Goal: Transaction & Acquisition: Purchase product/service

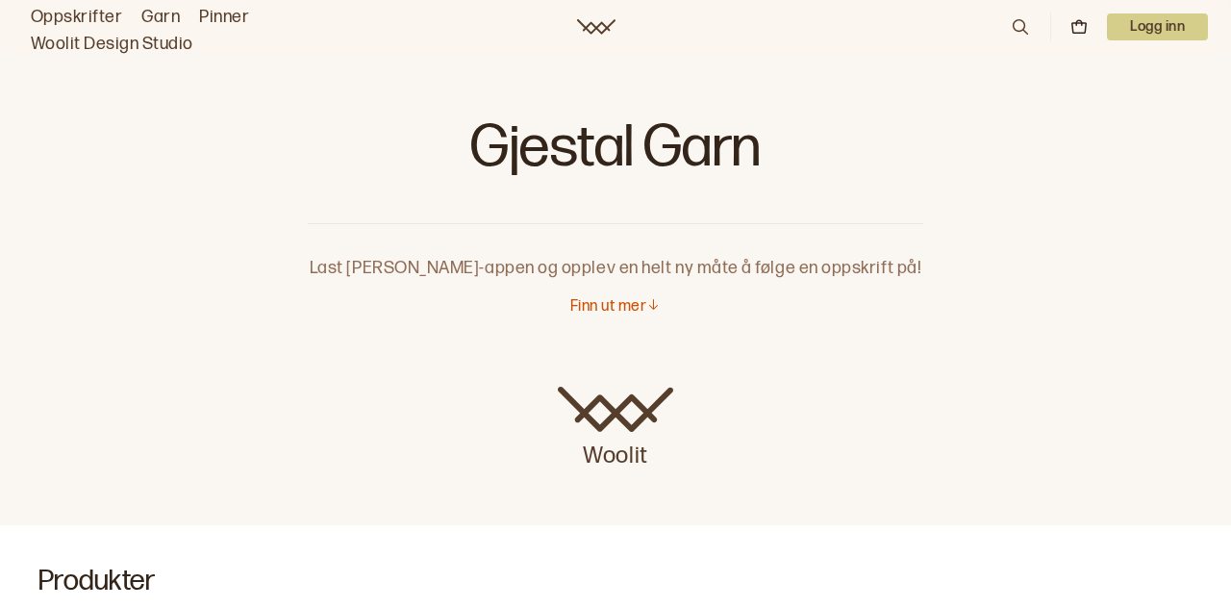
scroll to position [4, 0]
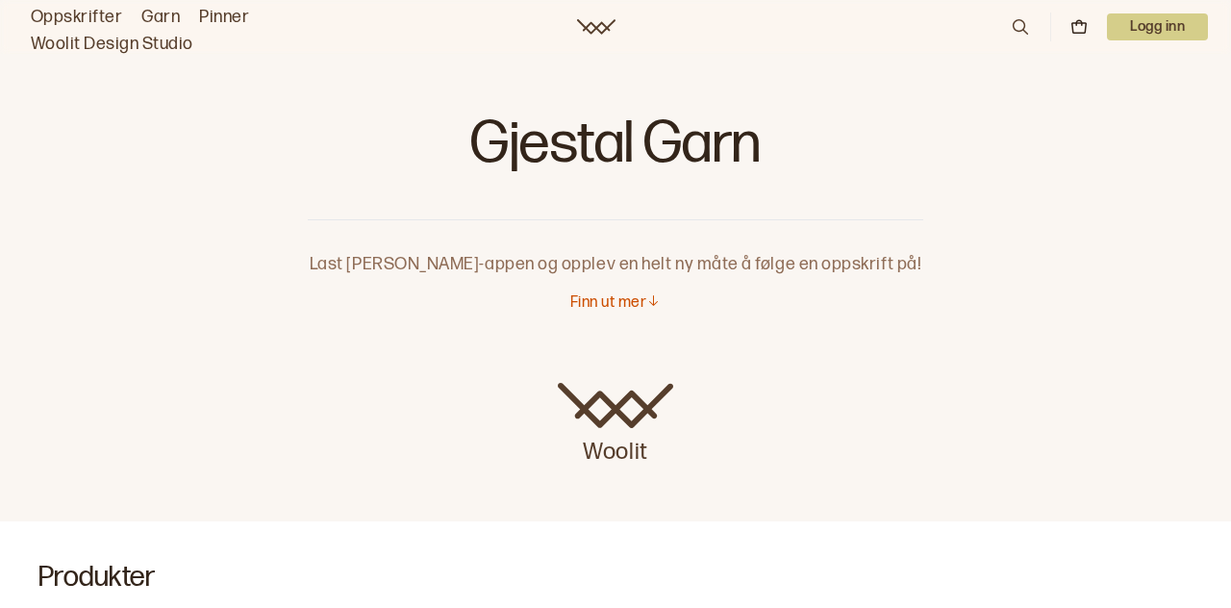
click at [93, 23] on link "Oppskrifter" at bounding box center [76, 17] width 91 height 27
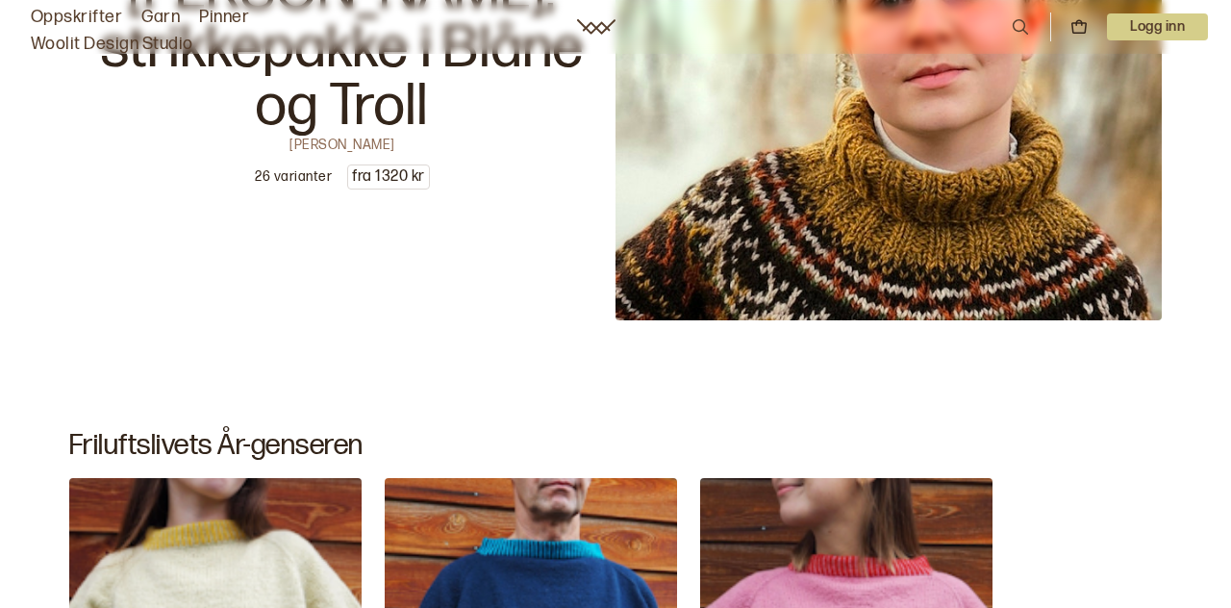
scroll to position [3852, 0]
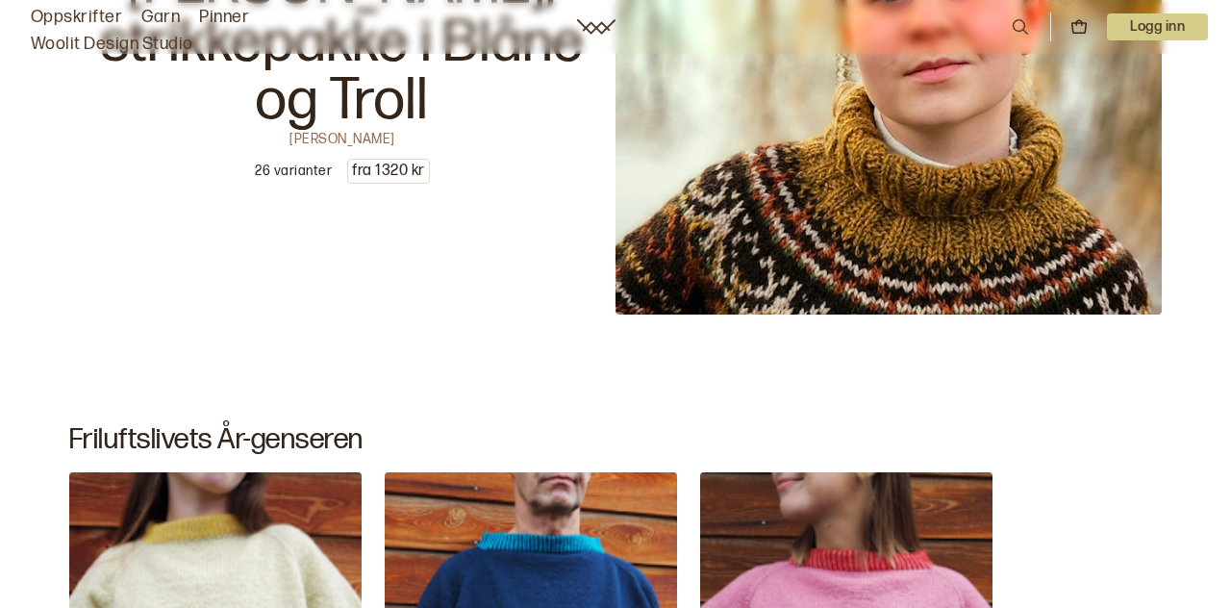
click at [518, 93] on p "Alasuq Polar av [PERSON_NAME], strikkepakke i Blåne og Troll" at bounding box center [342, 14] width 546 height 231
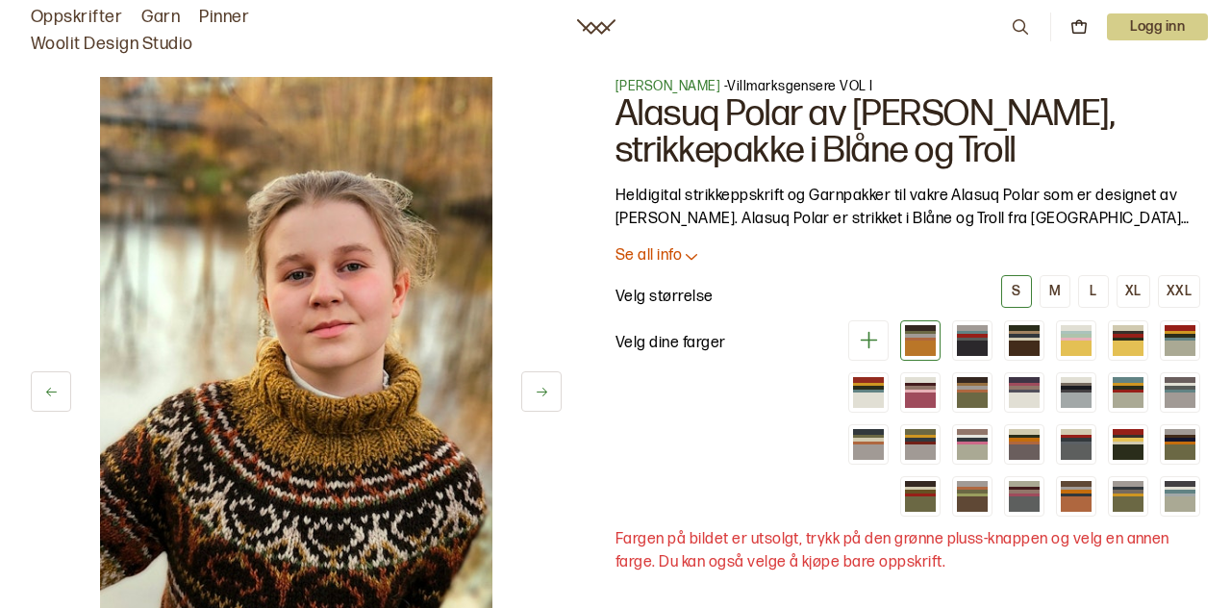
click at [534, 400] on button at bounding box center [541, 391] width 40 height 40
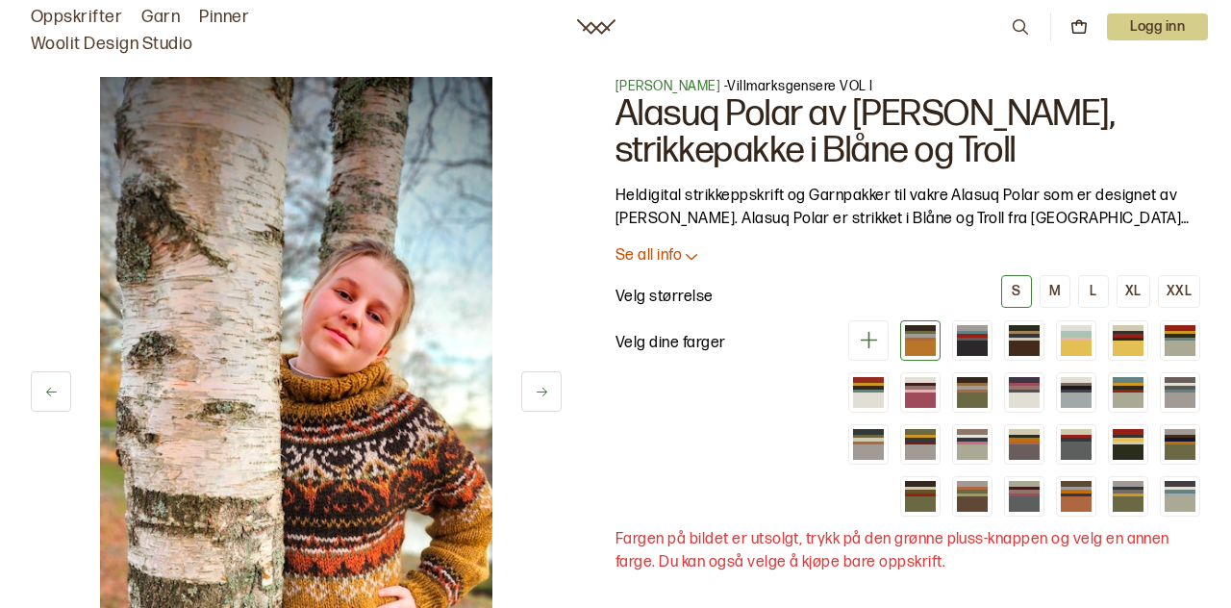
scroll to position [233, 0]
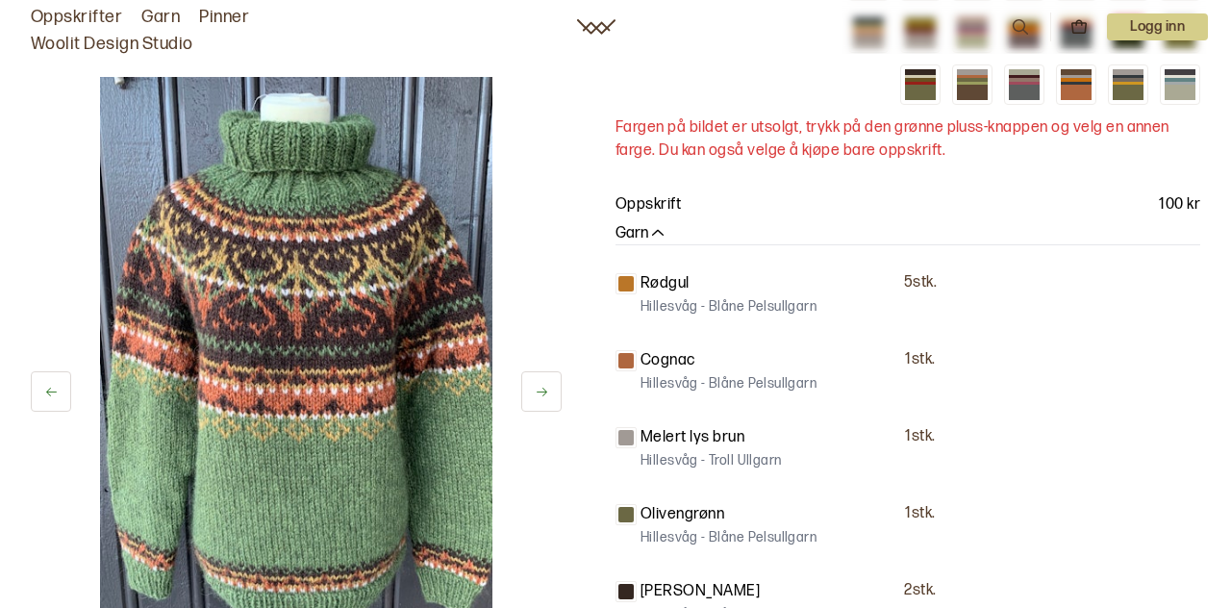
scroll to position [412, 0]
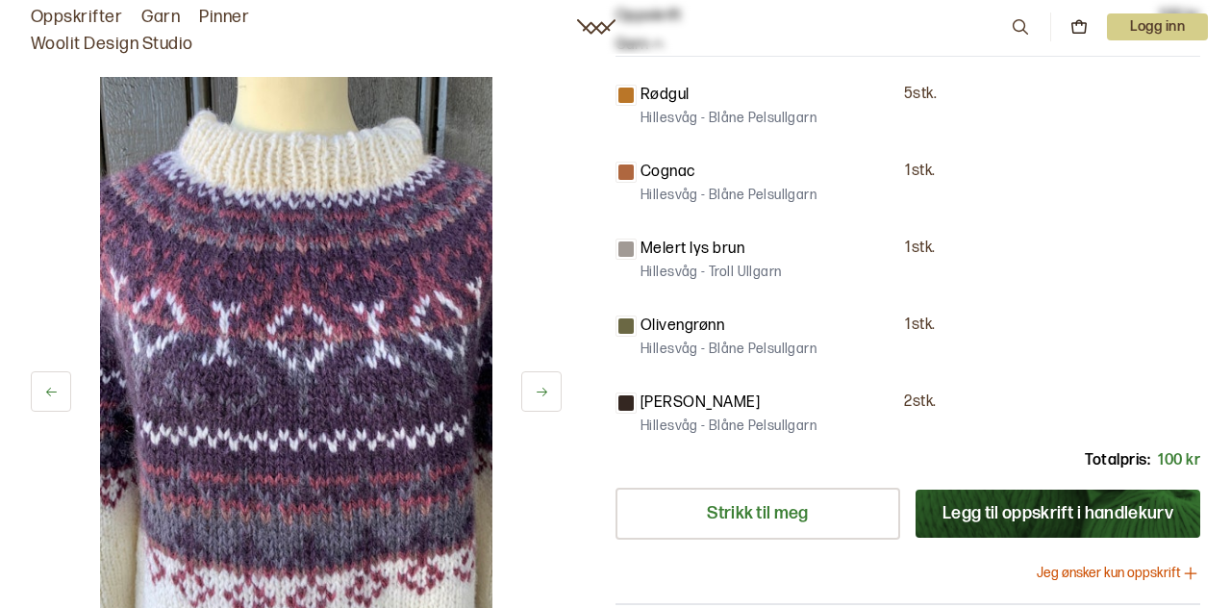
scroll to position [604, 0]
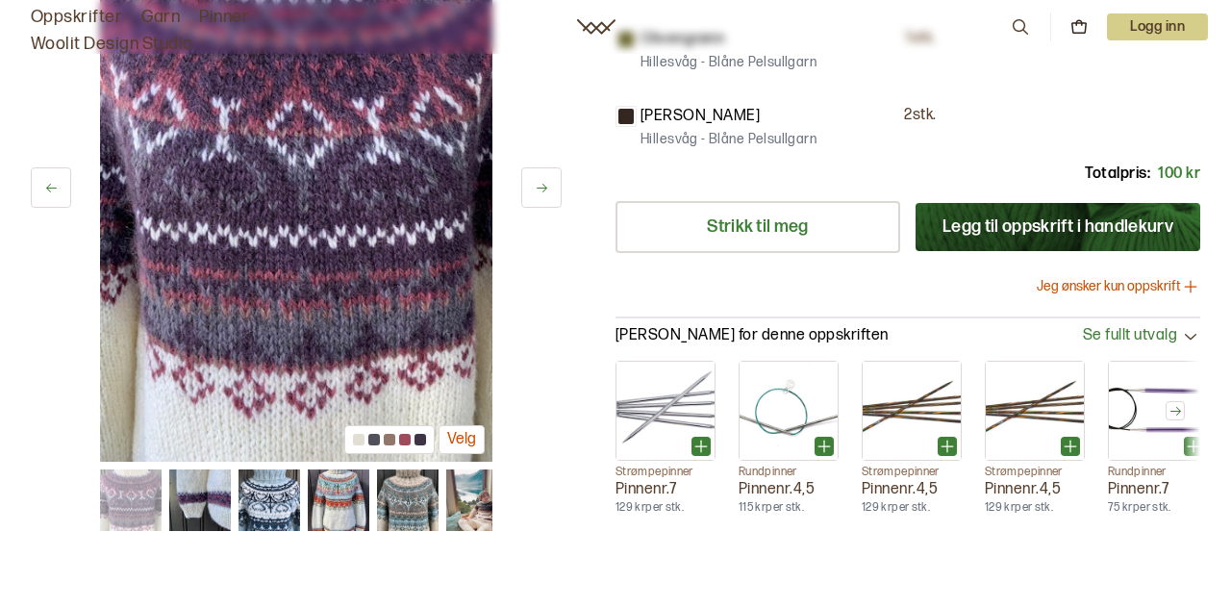
scroll to position [873, 0]
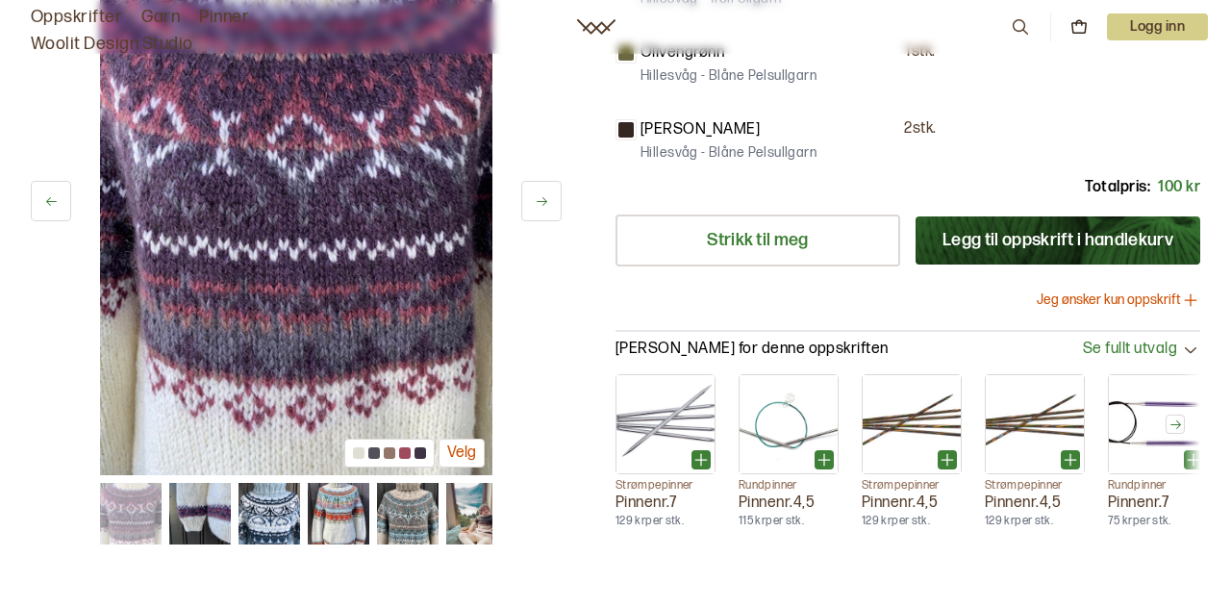
click at [539, 208] on button at bounding box center [541, 201] width 40 height 40
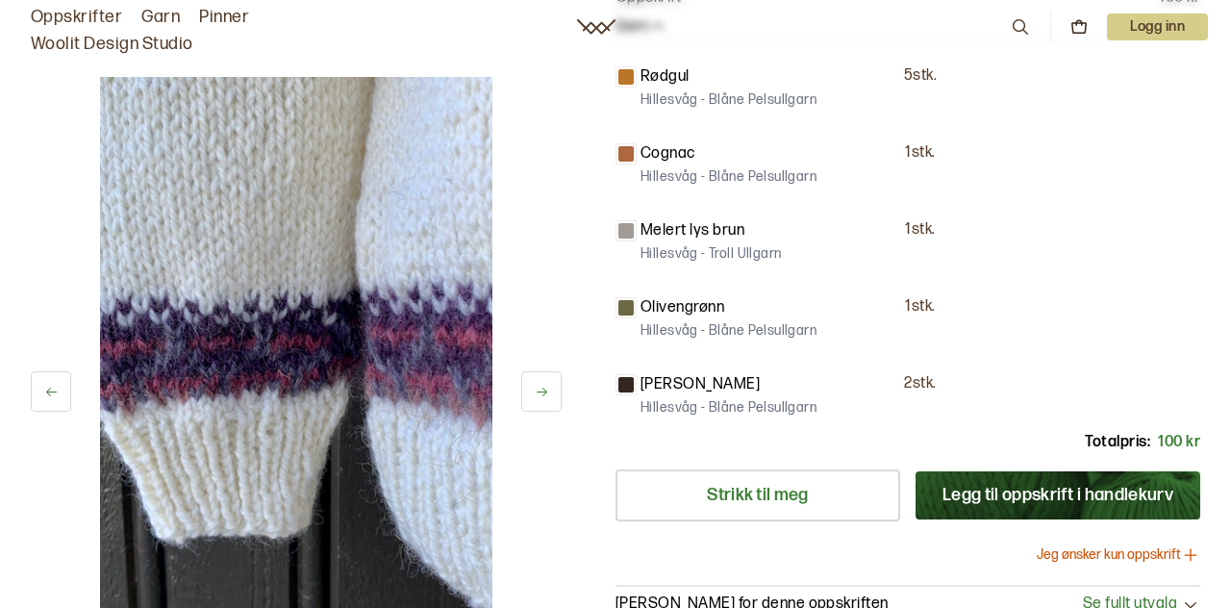
scroll to position [617, 0]
click at [551, 375] on button at bounding box center [541, 391] width 40 height 40
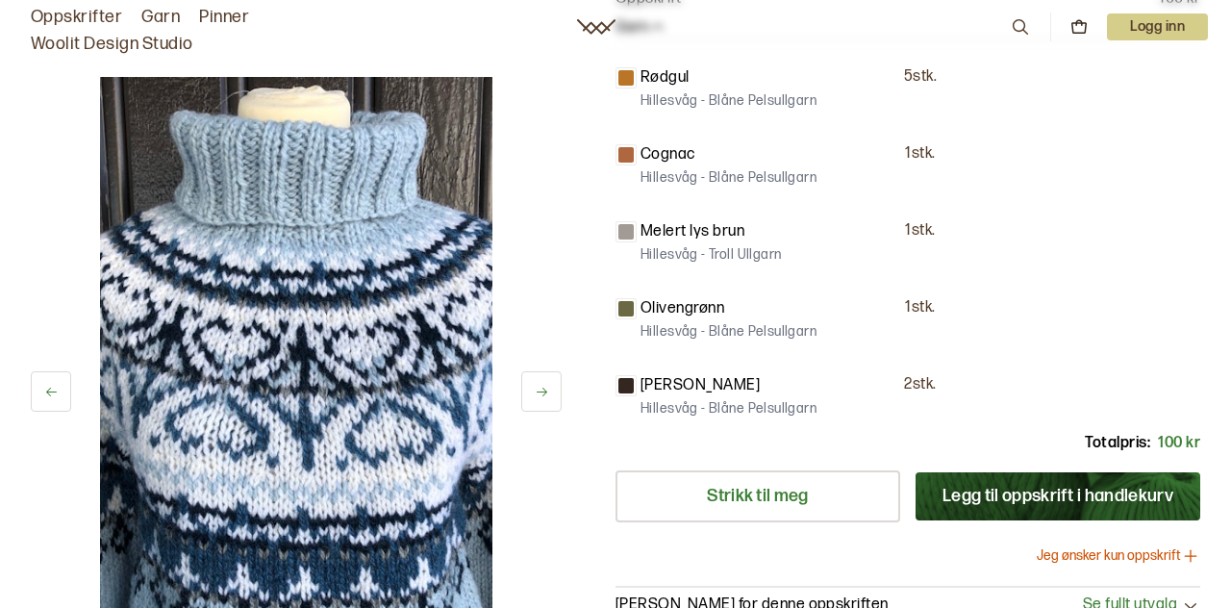
click at [539, 391] on icon at bounding box center [542, 391] width 11 height 9
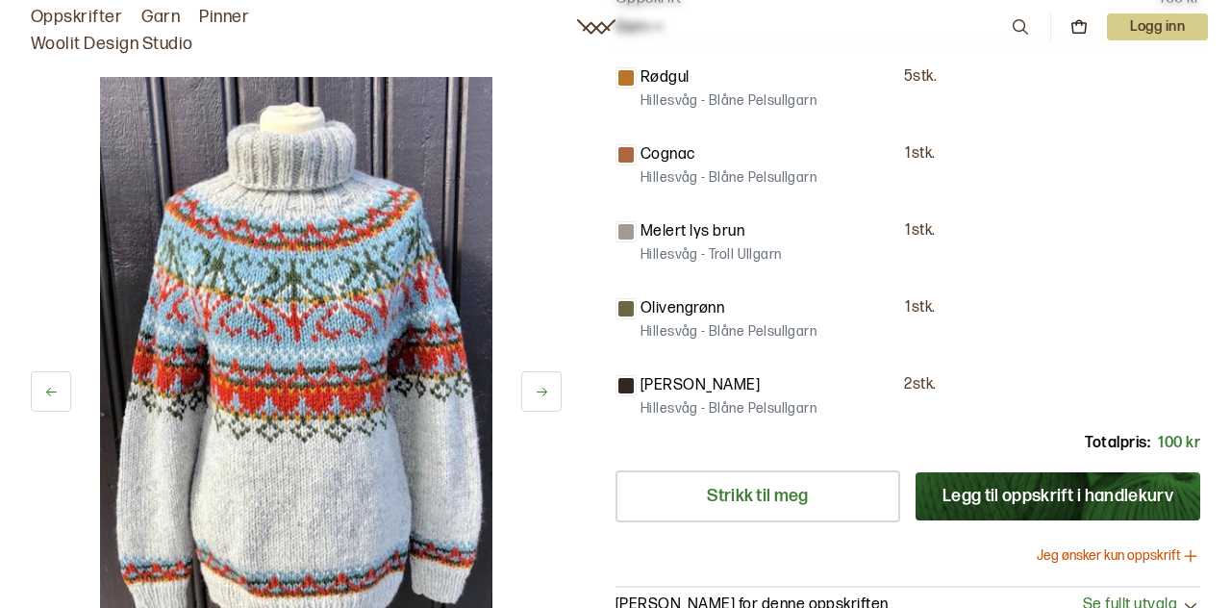
click at [557, 392] on button at bounding box center [541, 391] width 40 height 40
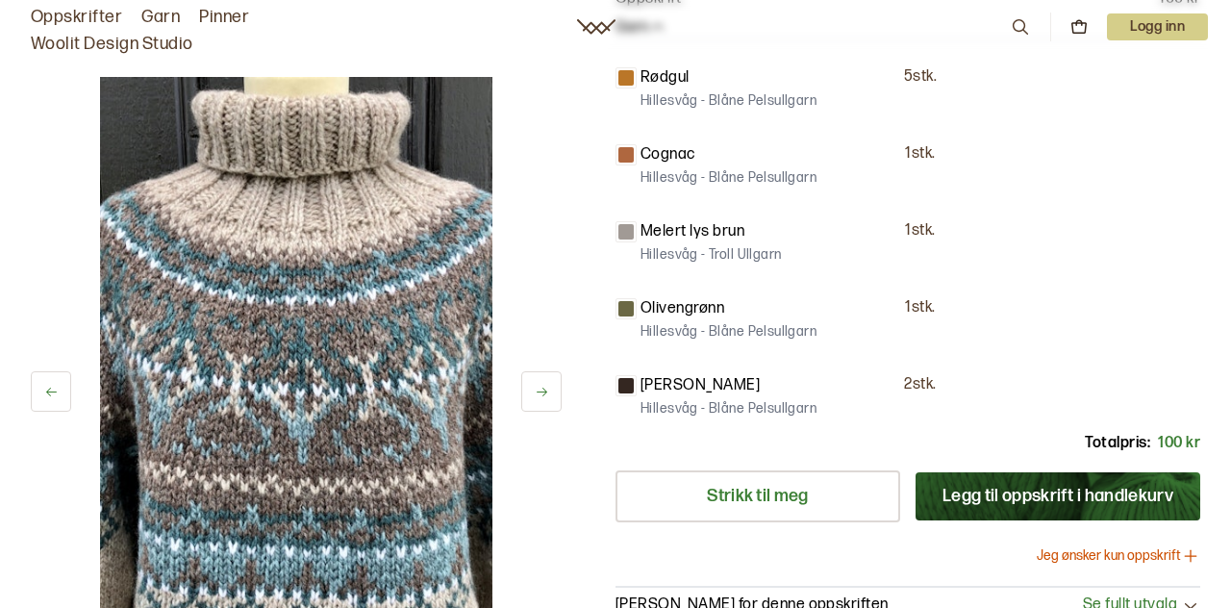
click at [552, 402] on button at bounding box center [541, 391] width 40 height 40
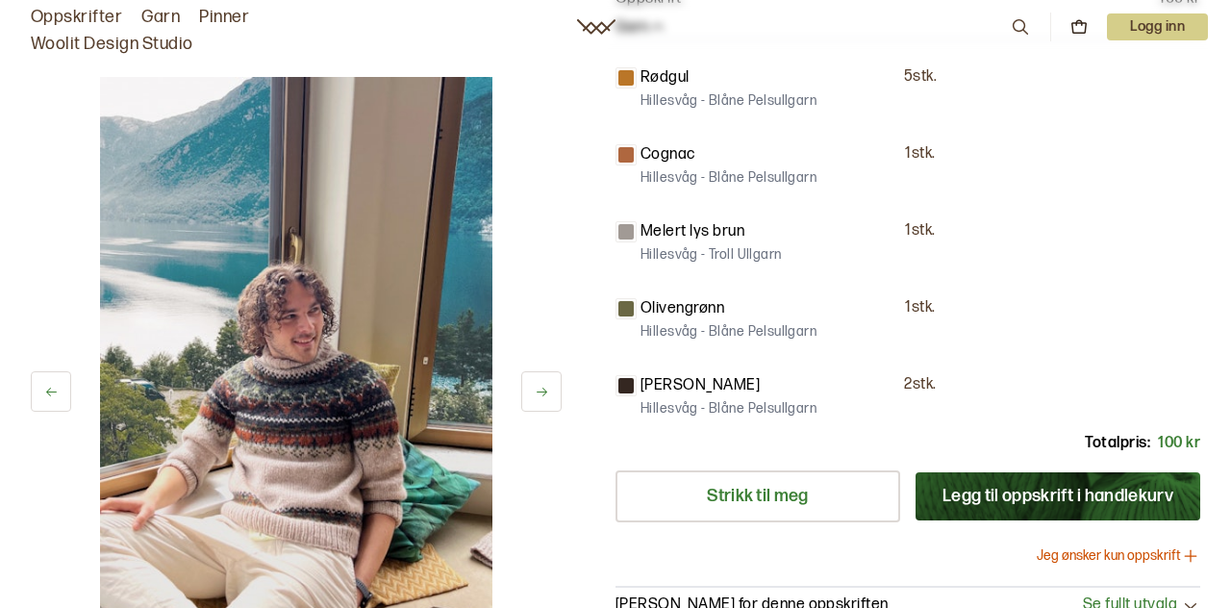
click at [560, 394] on button at bounding box center [541, 391] width 40 height 40
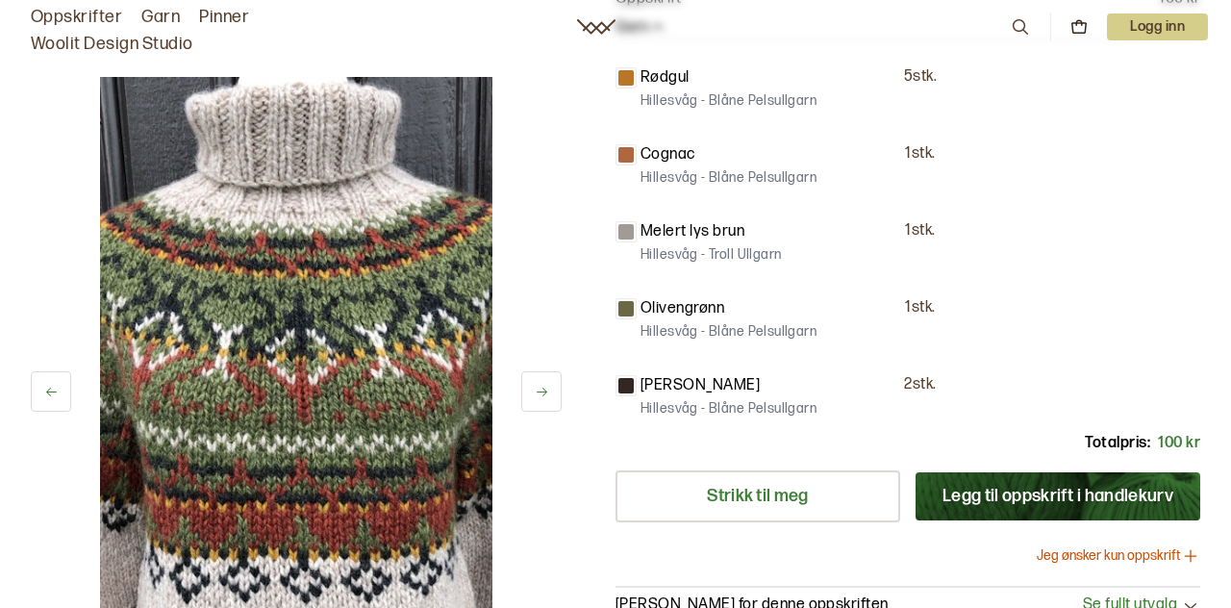
click at [560, 393] on button at bounding box center [541, 391] width 40 height 40
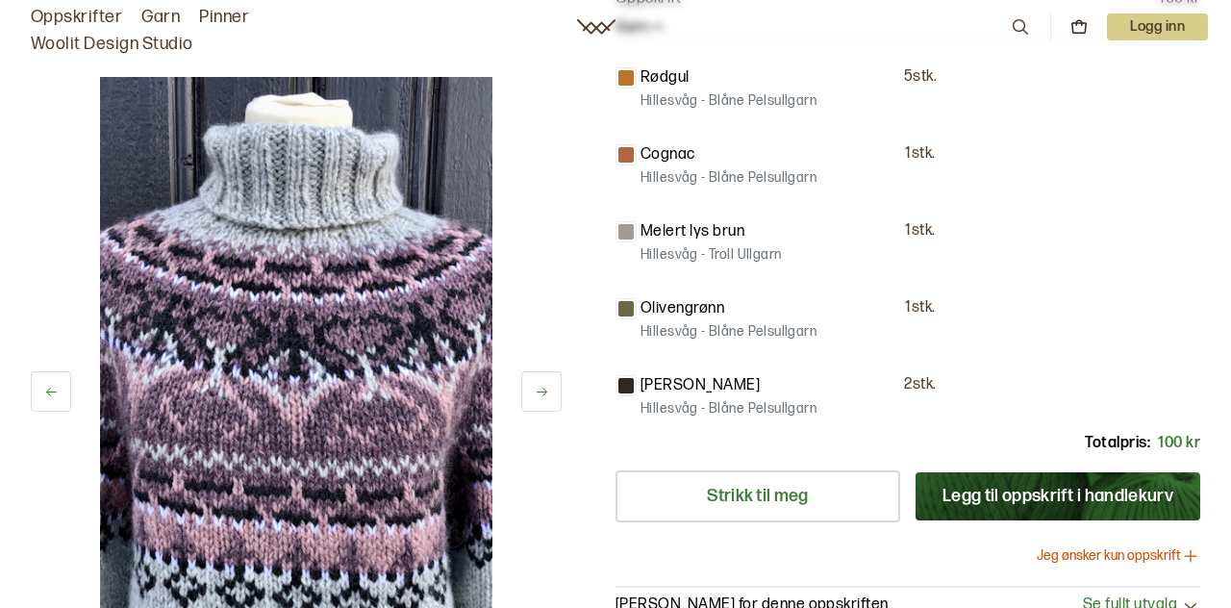
click at [571, 398] on div "27 av 38 Velg 27 av 38 Velg [PERSON_NAME] - Villmarksgensere VOL I Alasuq Polar…" at bounding box center [615, 129] width 1231 height 1417
click at [538, 392] on icon at bounding box center [542, 392] width 14 height 14
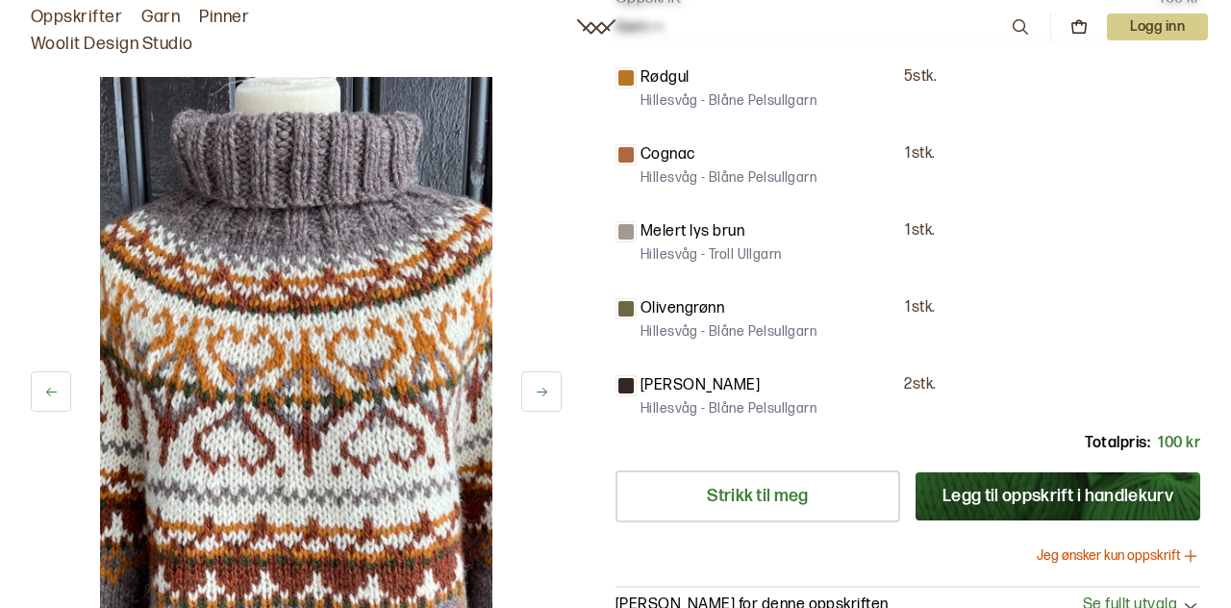
click at [550, 396] on button at bounding box center [541, 391] width 40 height 40
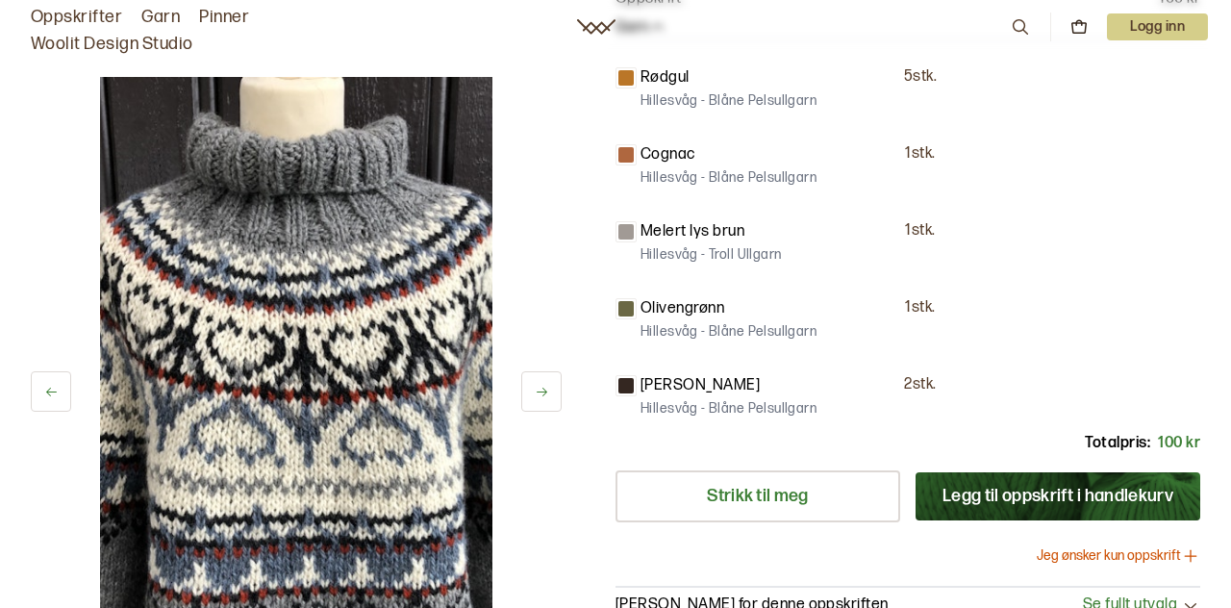
click at [554, 389] on button at bounding box center [541, 391] width 40 height 40
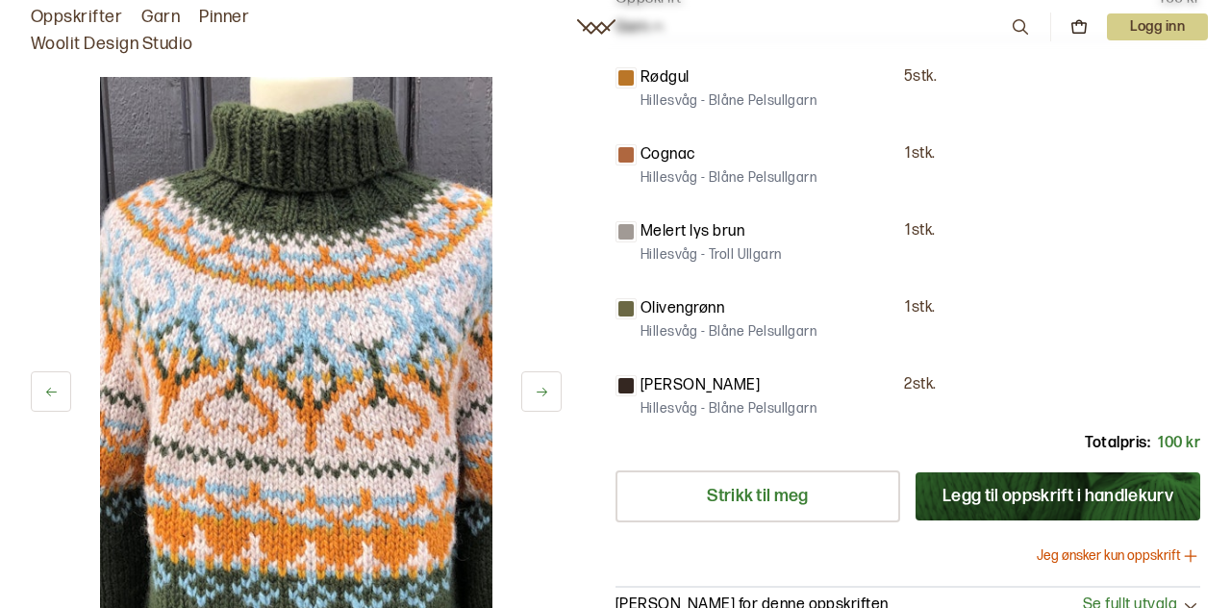
click at [558, 393] on button at bounding box center [541, 391] width 40 height 40
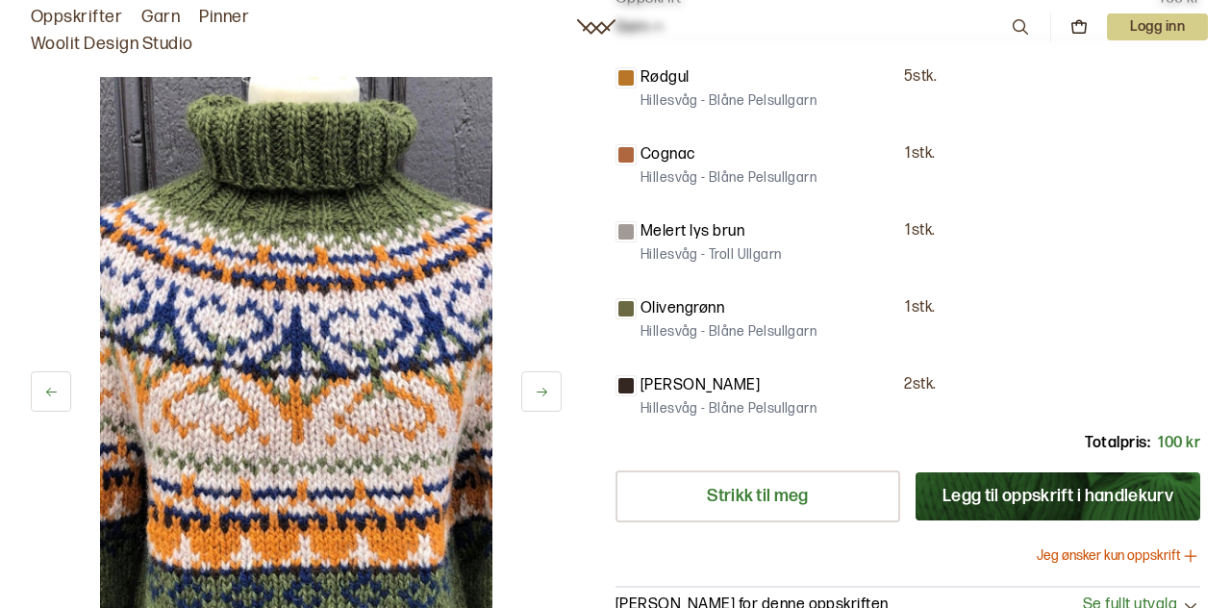
click at [560, 388] on button at bounding box center [541, 391] width 40 height 40
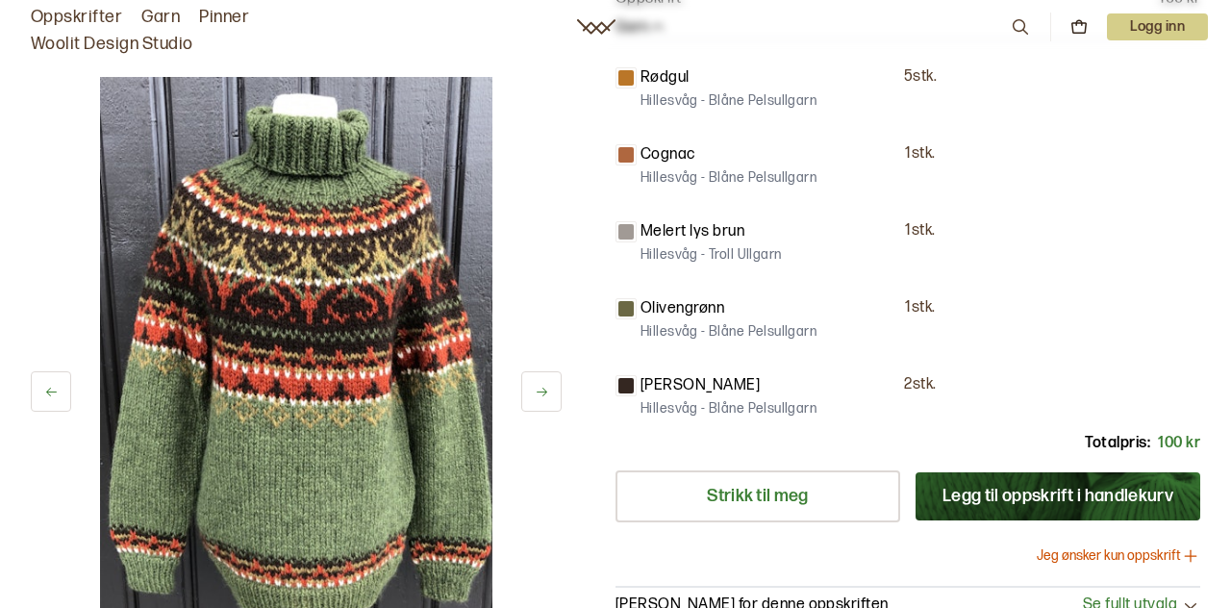
click at [561, 389] on button at bounding box center [541, 391] width 40 height 40
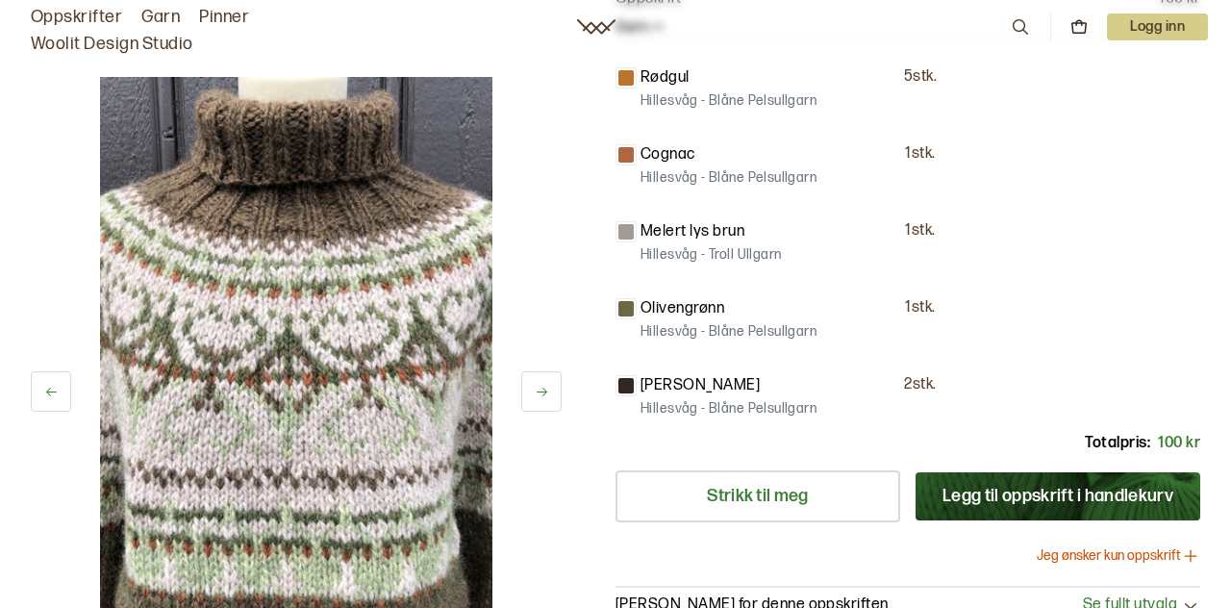
click at [558, 389] on button at bounding box center [541, 391] width 40 height 40
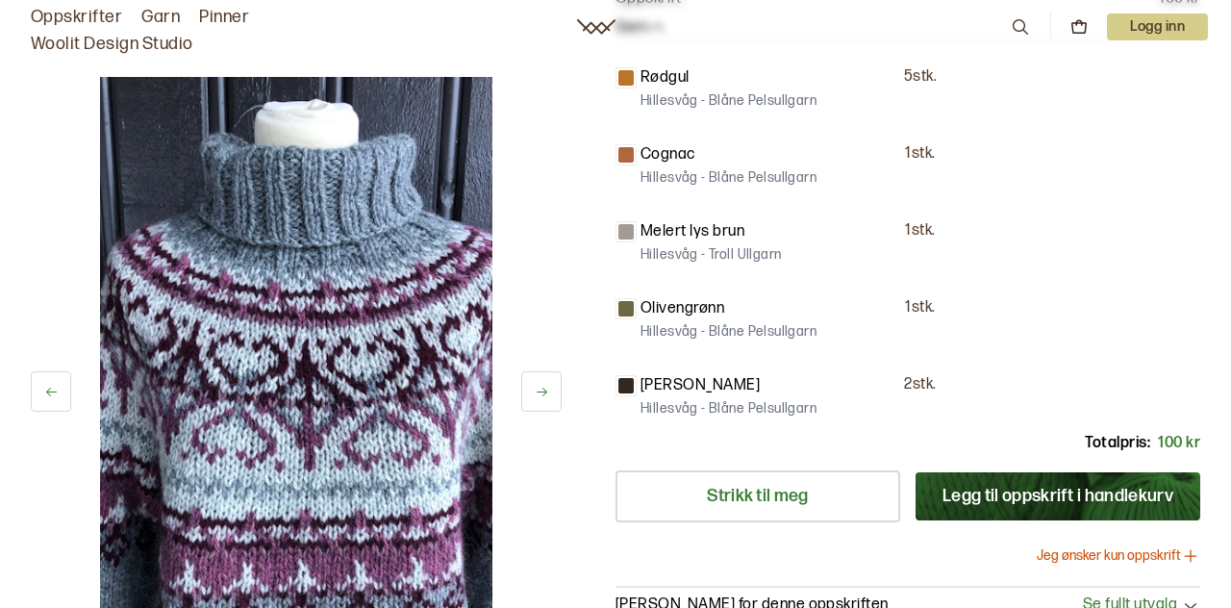
click at [558, 388] on button at bounding box center [541, 391] width 40 height 40
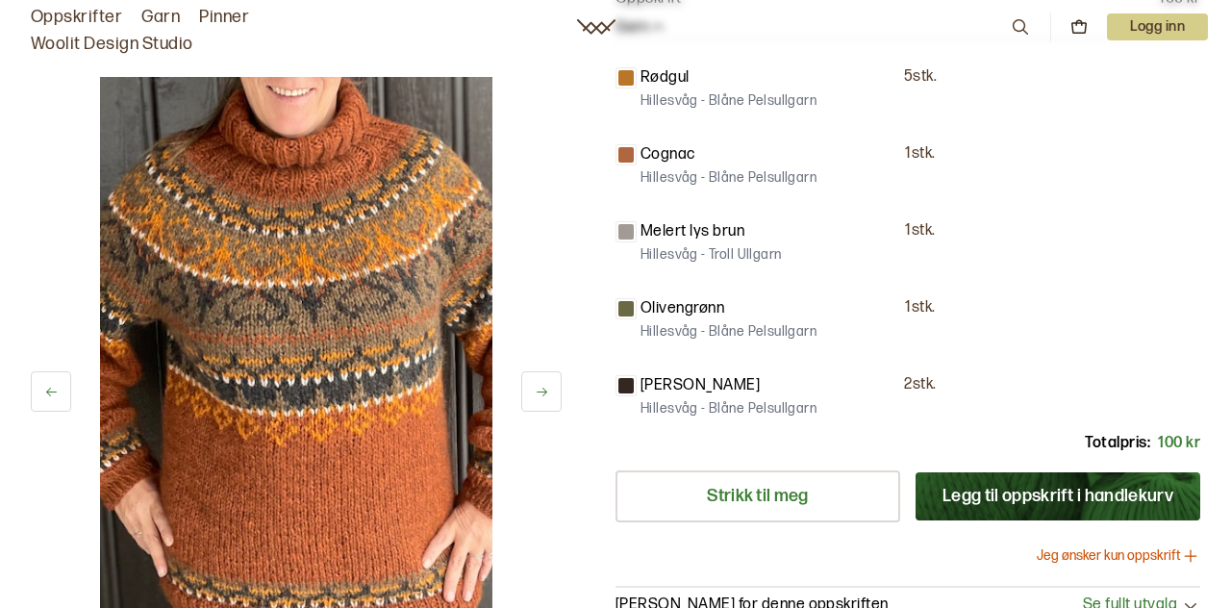
click at [559, 392] on button at bounding box center [541, 391] width 40 height 40
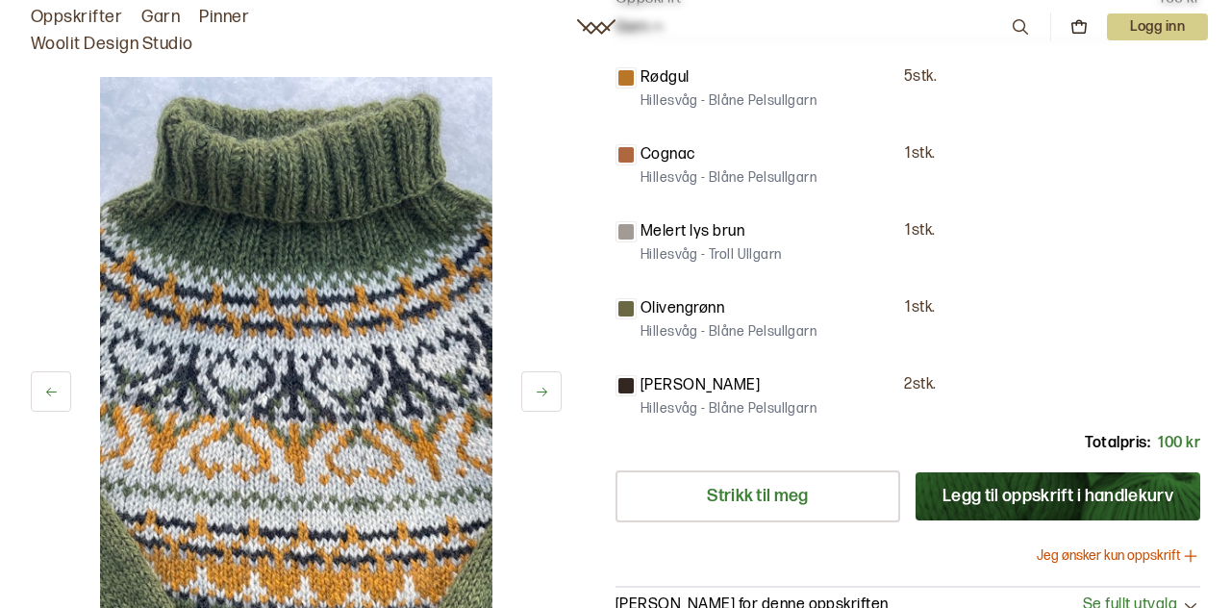
click at [558, 390] on button at bounding box center [541, 391] width 40 height 40
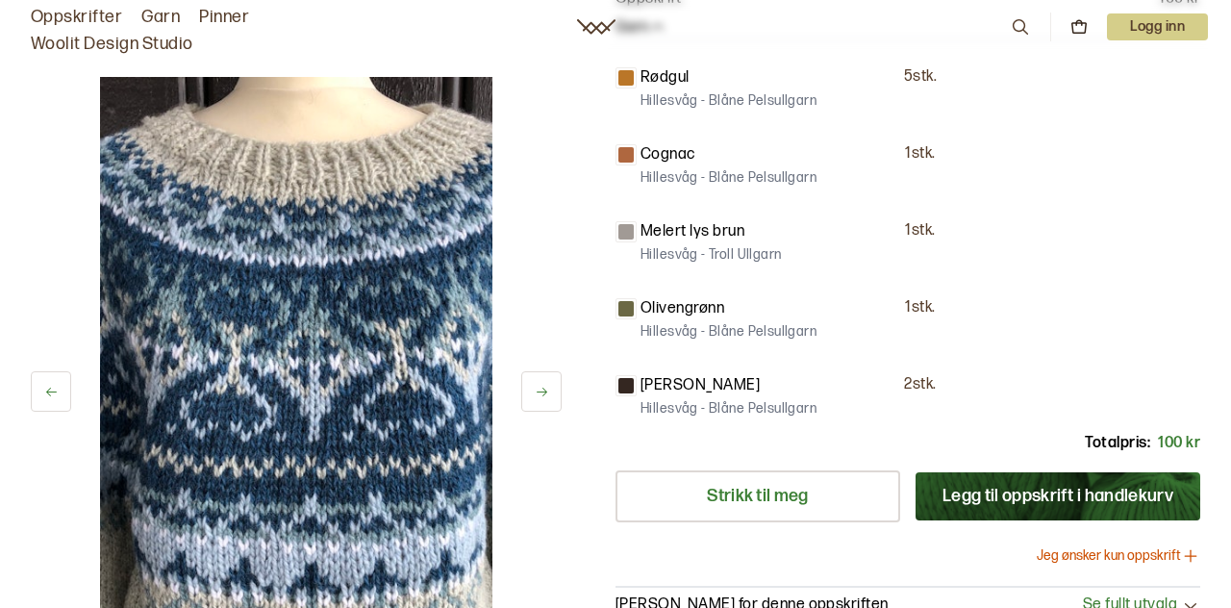
click at [559, 391] on button at bounding box center [541, 391] width 40 height 40
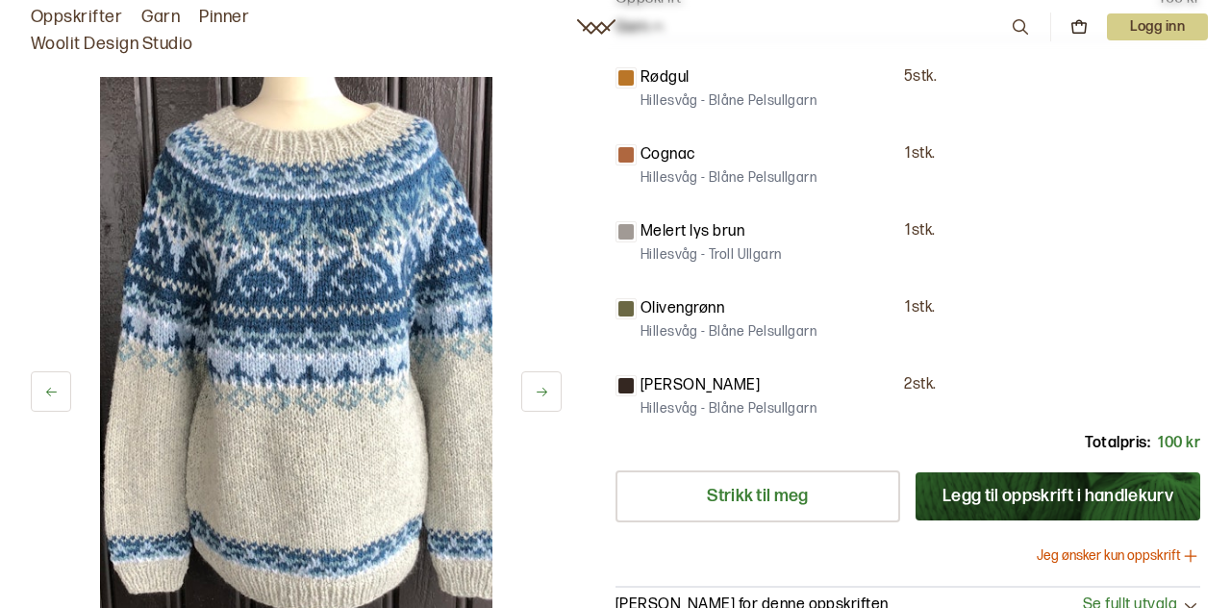
click at [559, 391] on button at bounding box center [541, 391] width 40 height 40
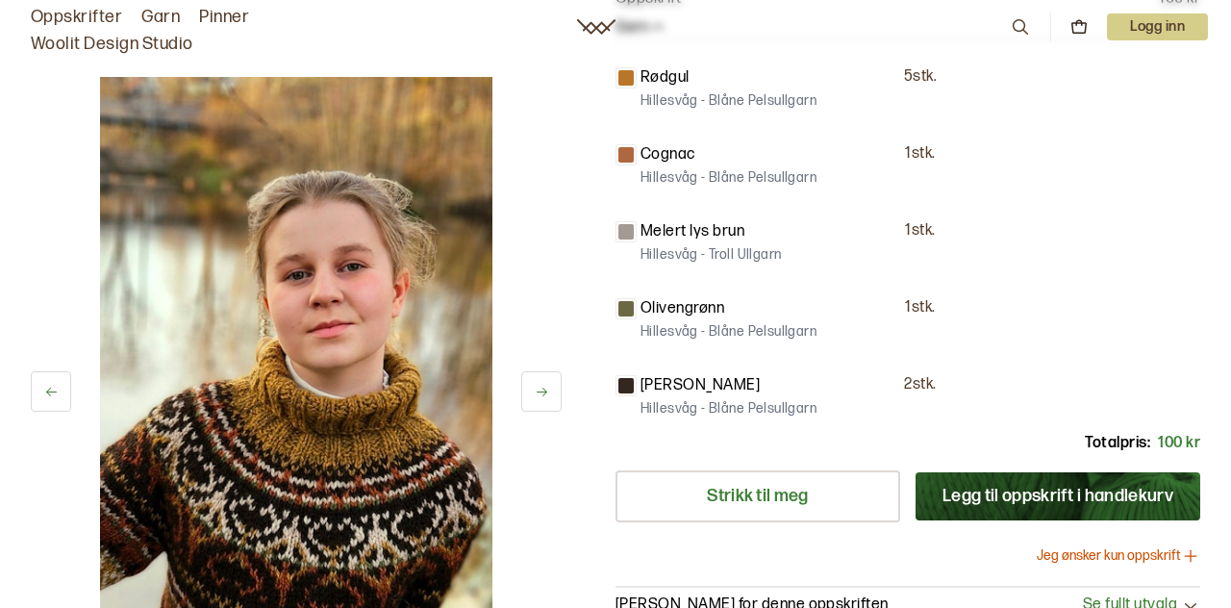
click at [559, 390] on button at bounding box center [541, 391] width 40 height 40
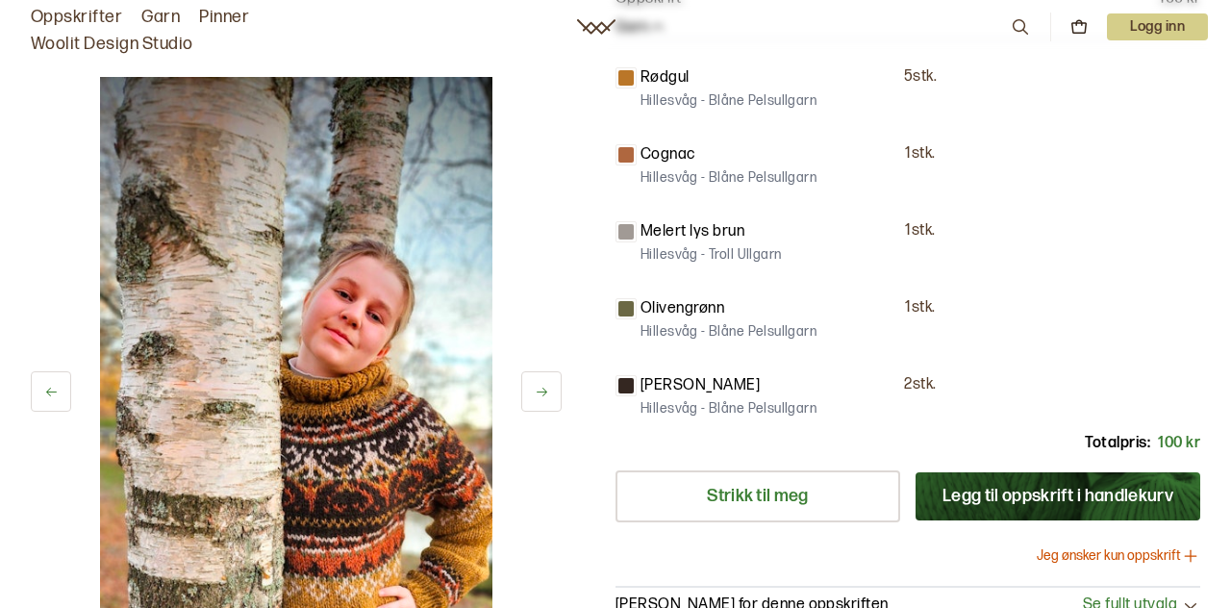
click at [558, 388] on button at bounding box center [541, 391] width 40 height 40
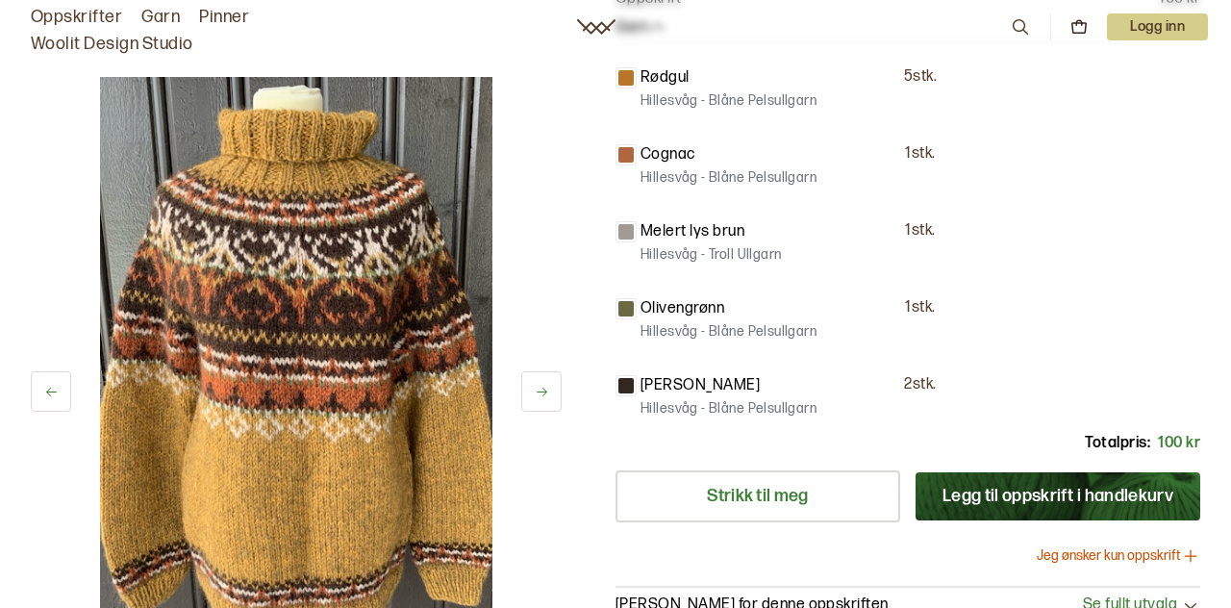
click at [559, 390] on button at bounding box center [541, 391] width 40 height 40
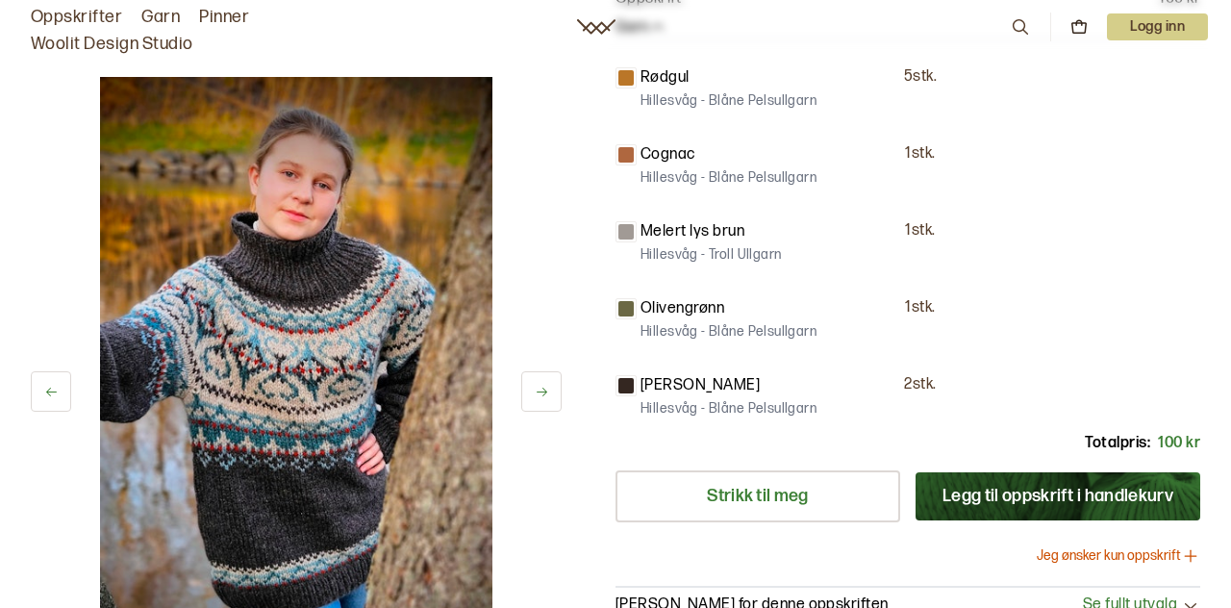
click at [555, 394] on button at bounding box center [541, 391] width 40 height 40
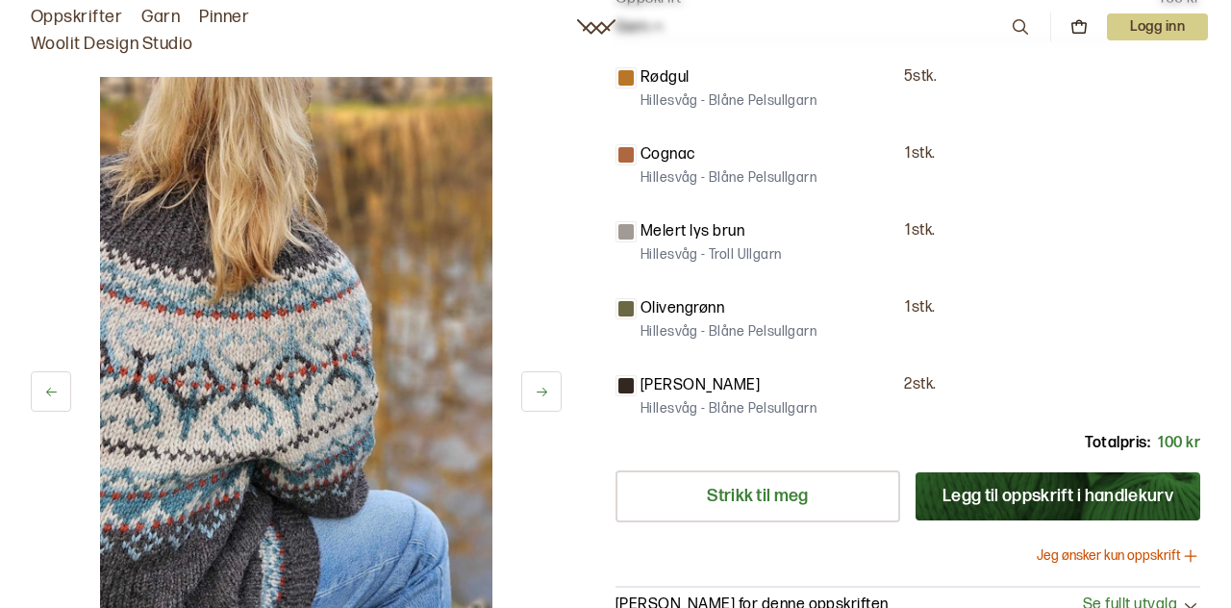
scroll to position [573, 0]
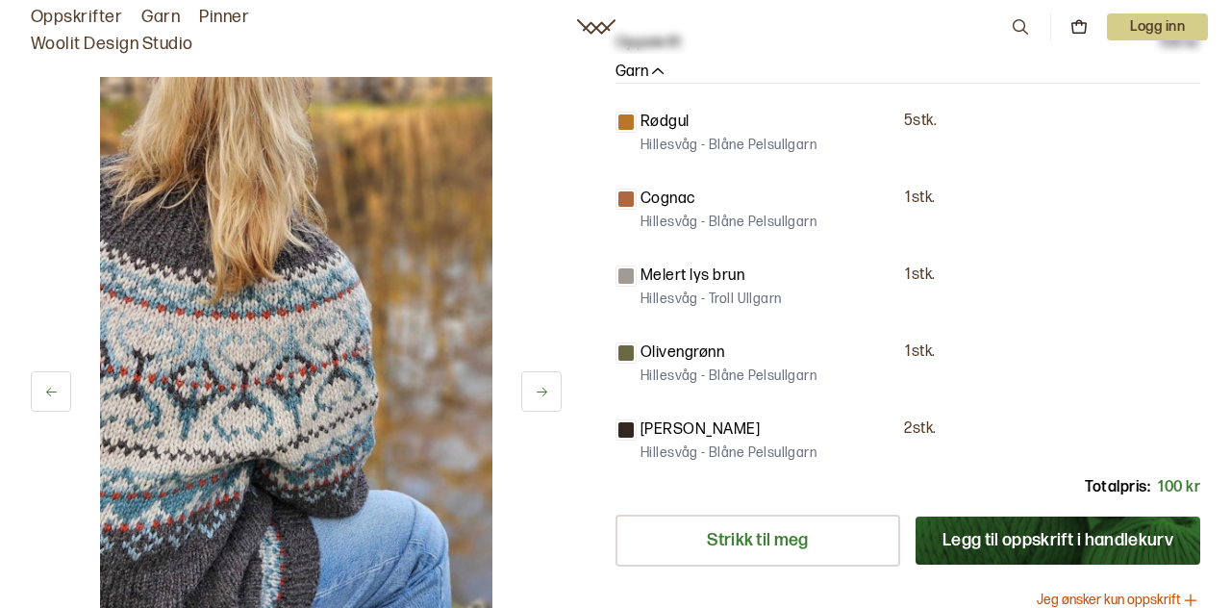
click at [1114, 177] on div "Cognac 1 stk. [GEOGRAPHIC_DATA] - Blåne Pelsullgarn" at bounding box center [907, 204] width 585 height 65
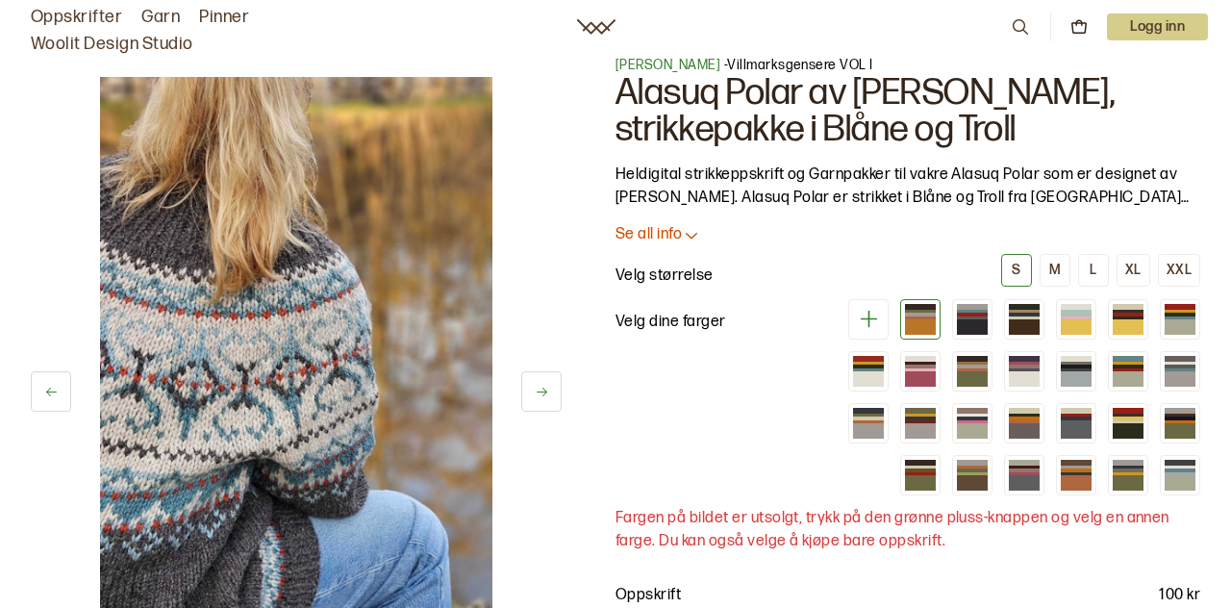
scroll to position [22, 0]
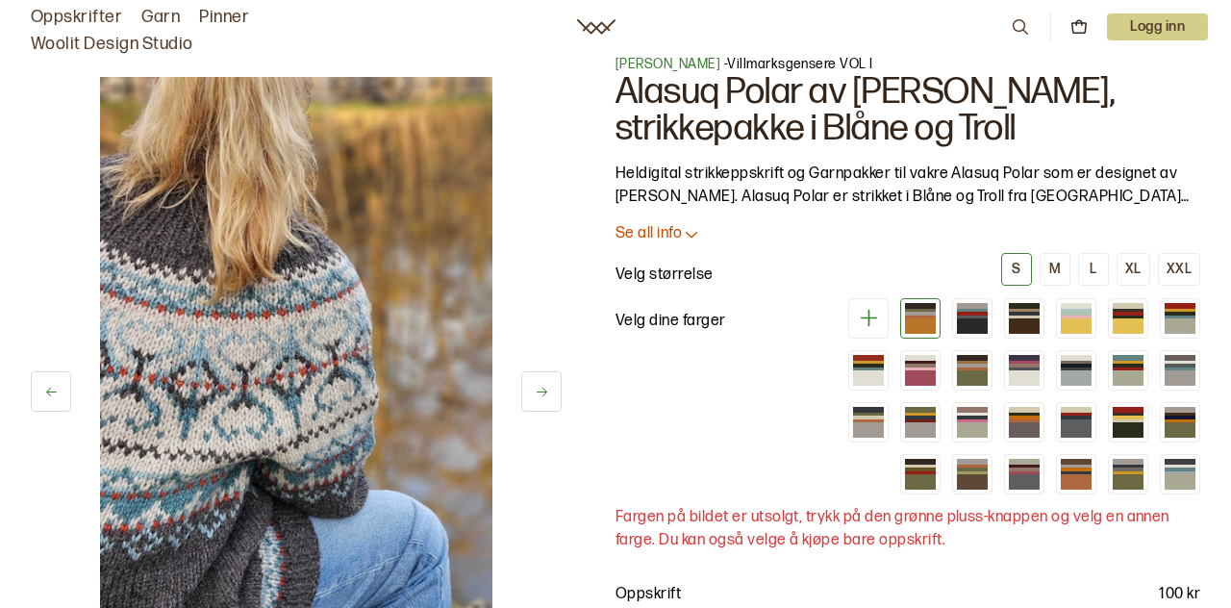
click at [1096, 269] on div "L" at bounding box center [1092, 269] width 7 height 17
click at [1065, 273] on button "M" at bounding box center [1054, 269] width 31 height 33
click at [1029, 329] on div at bounding box center [1024, 325] width 31 height 15
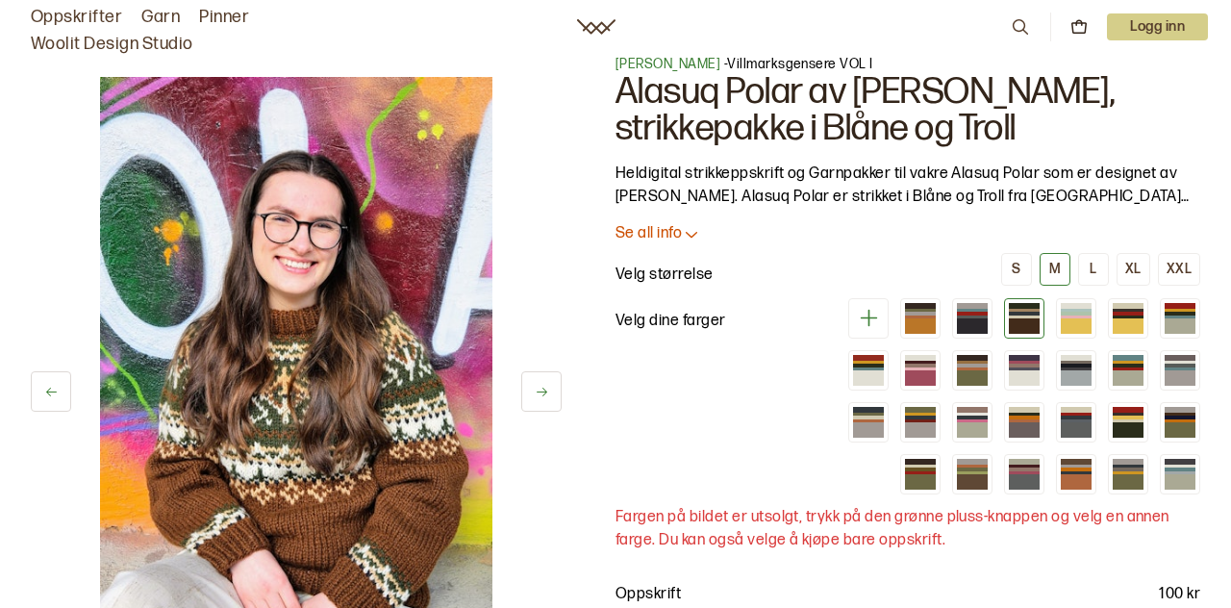
click at [928, 325] on div at bounding box center [920, 325] width 31 height 15
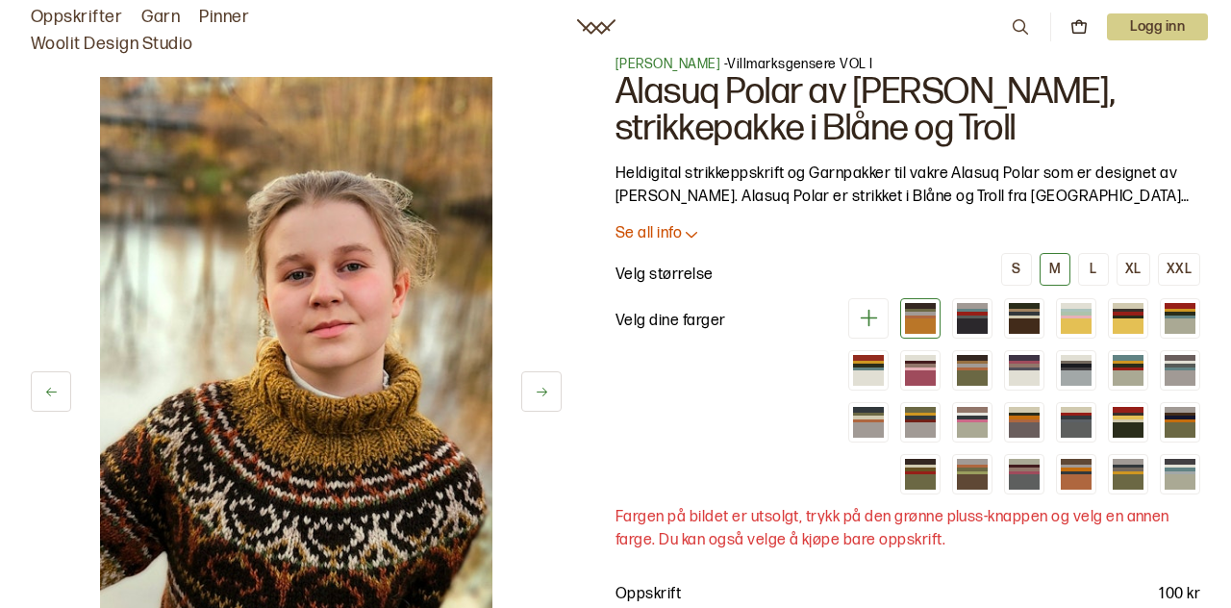
click at [976, 320] on div at bounding box center [972, 325] width 31 height 15
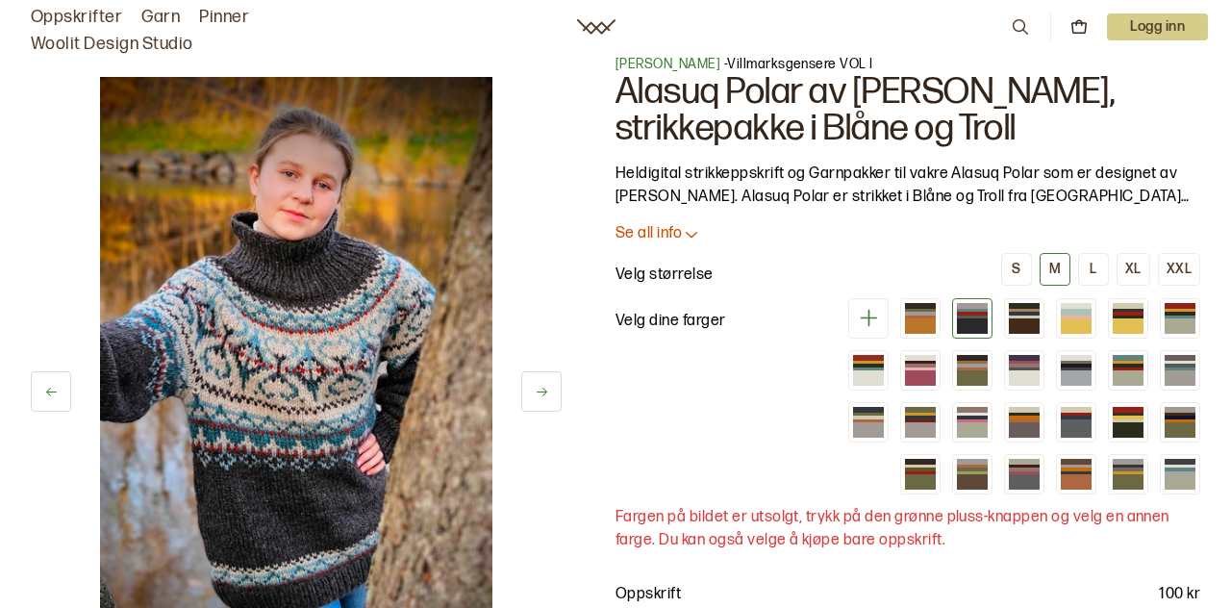
click at [1025, 316] on div at bounding box center [1024, 316] width 31 height 3
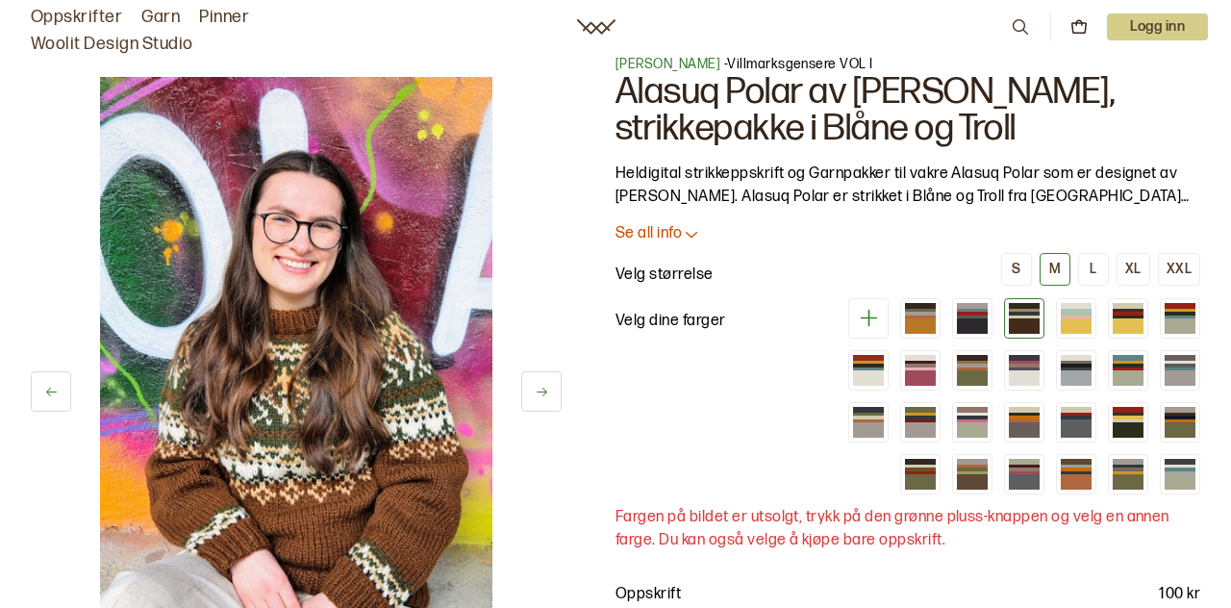
click at [1075, 321] on div at bounding box center [1076, 325] width 31 height 15
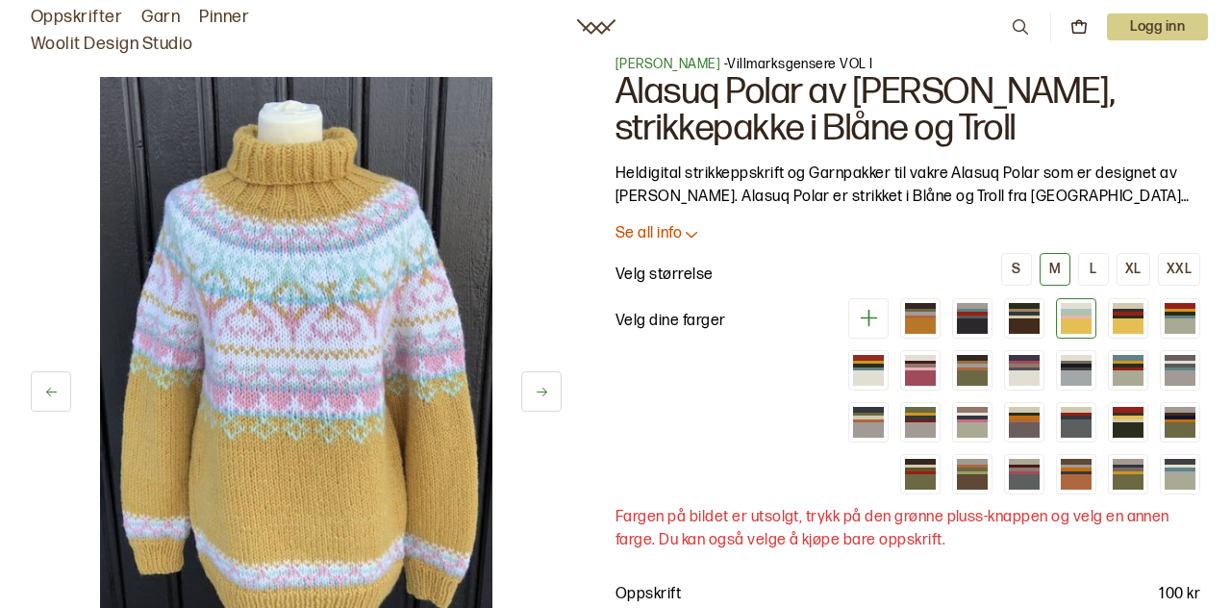
click at [1125, 323] on div at bounding box center [1127, 325] width 31 height 15
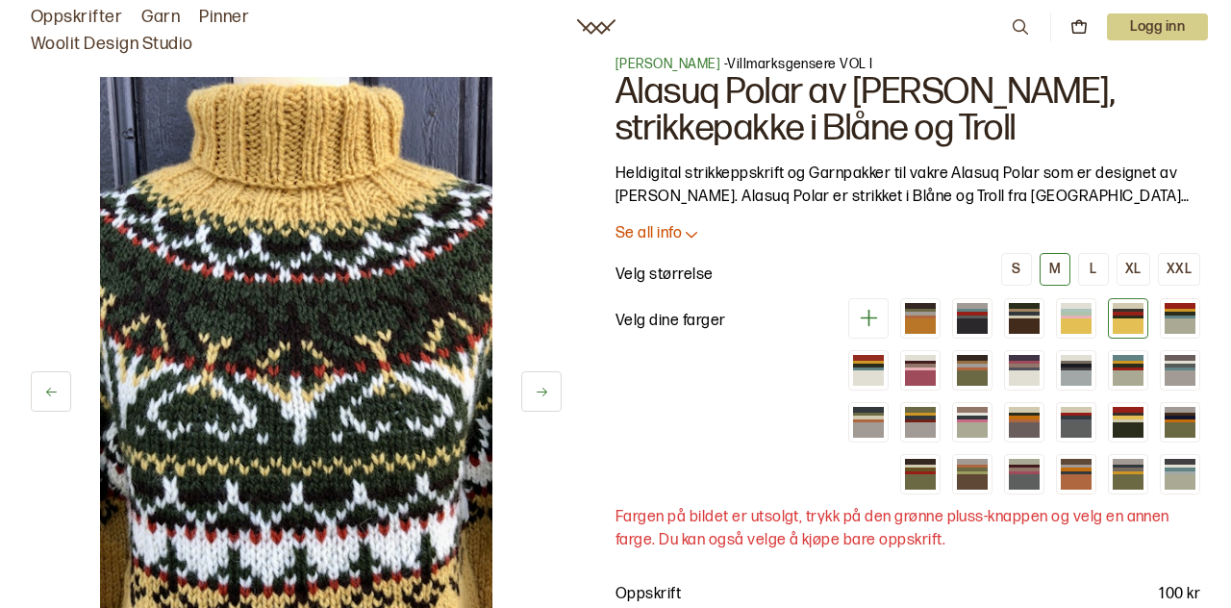
click at [1182, 315] on div at bounding box center [1179, 316] width 31 height 3
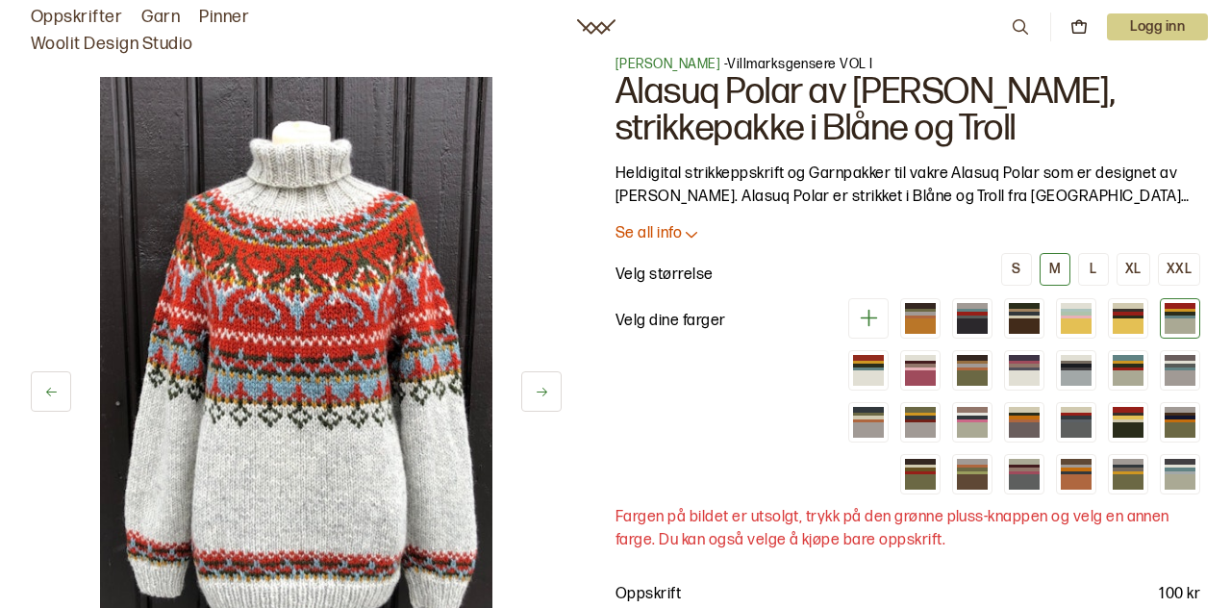
click at [1183, 381] on div at bounding box center [1179, 377] width 31 height 15
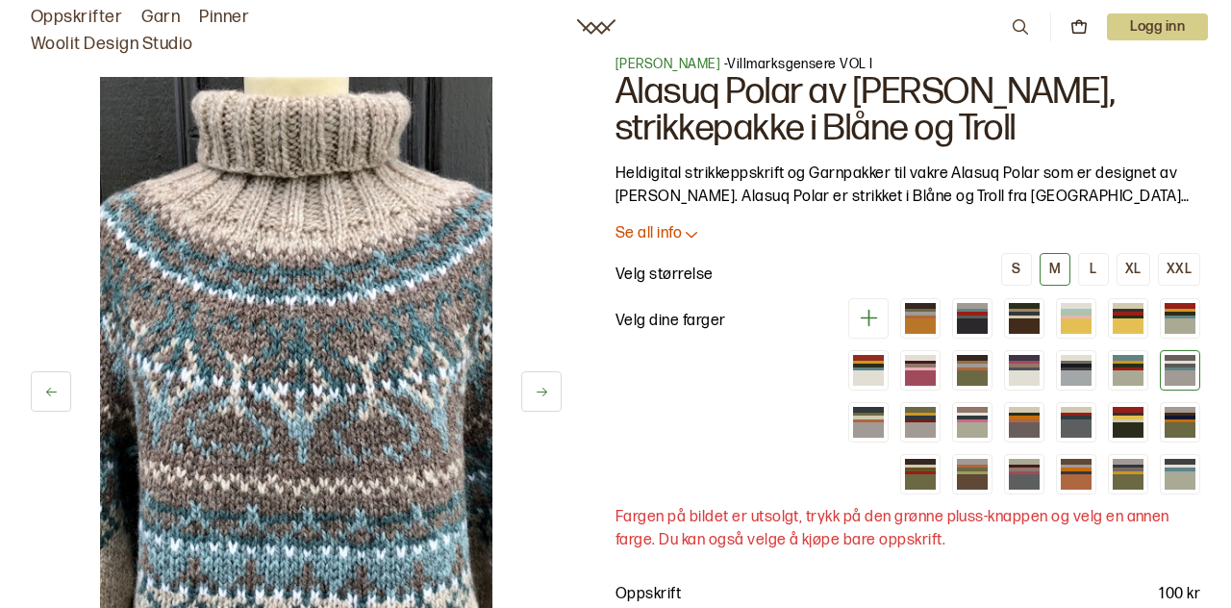
click at [1113, 454] on div at bounding box center [1128, 474] width 40 height 40
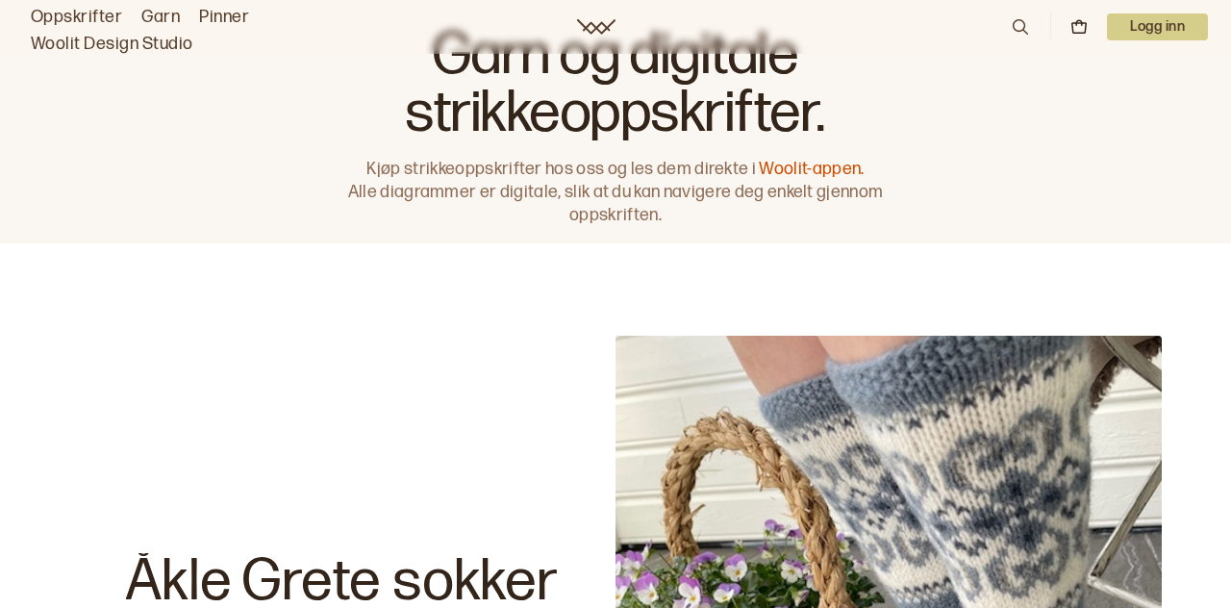
click at [167, 23] on link "Garn" at bounding box center [160, 17] width 38 height 27
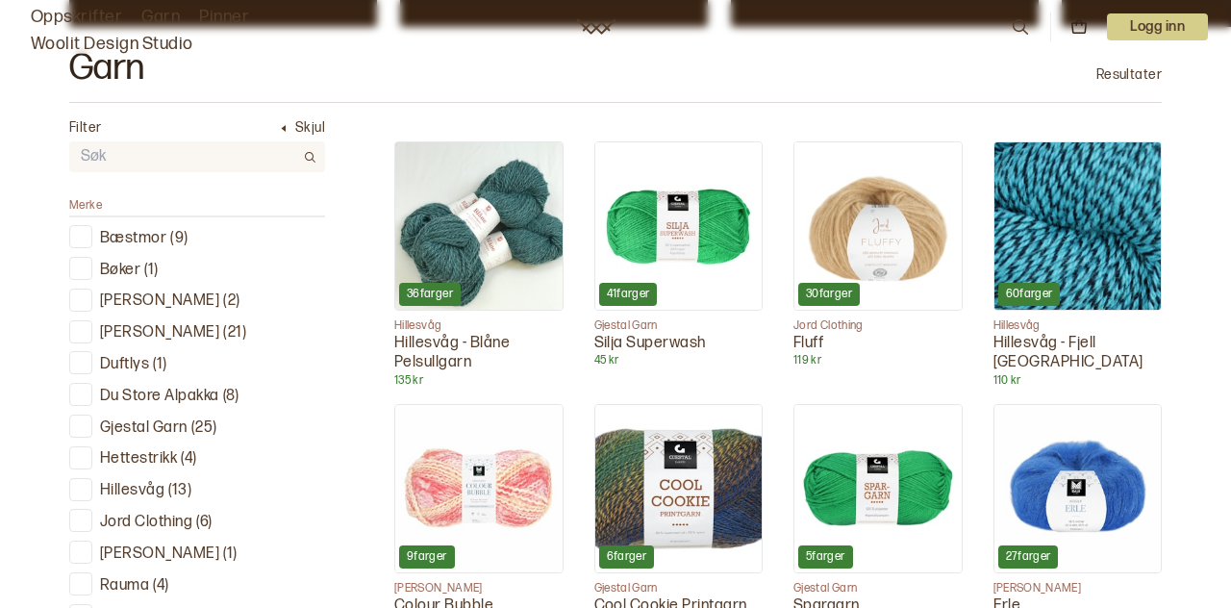
scroll to position [542, 0]
click at [87, 423] on div at bounding box center [81, 426] width 18 height 18
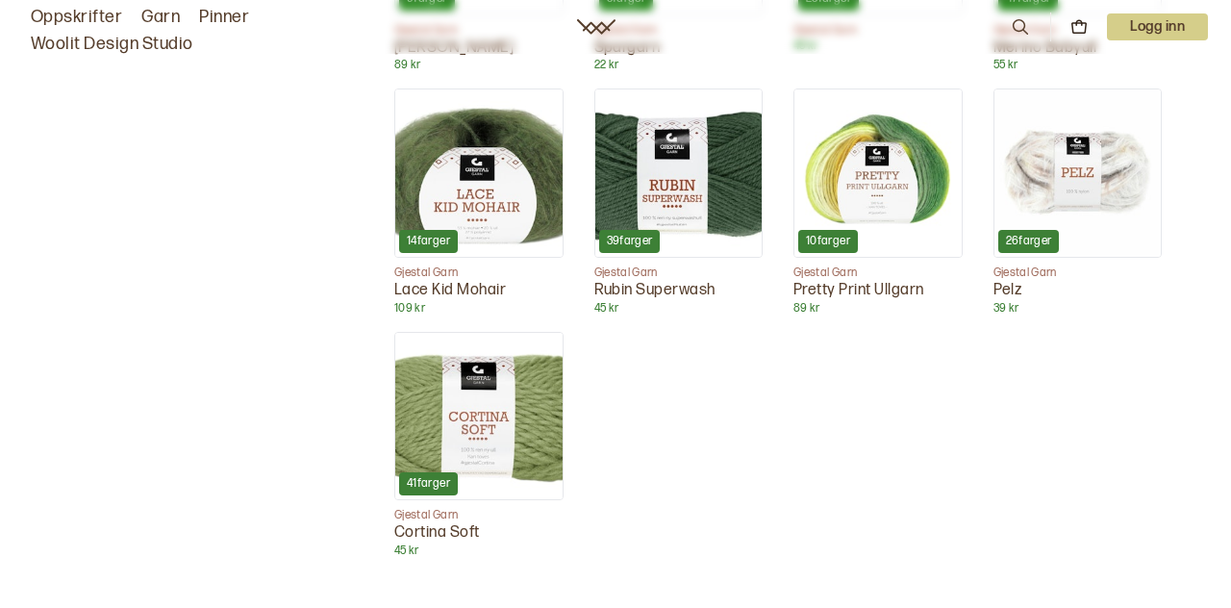
scroll to position [1830, 0]
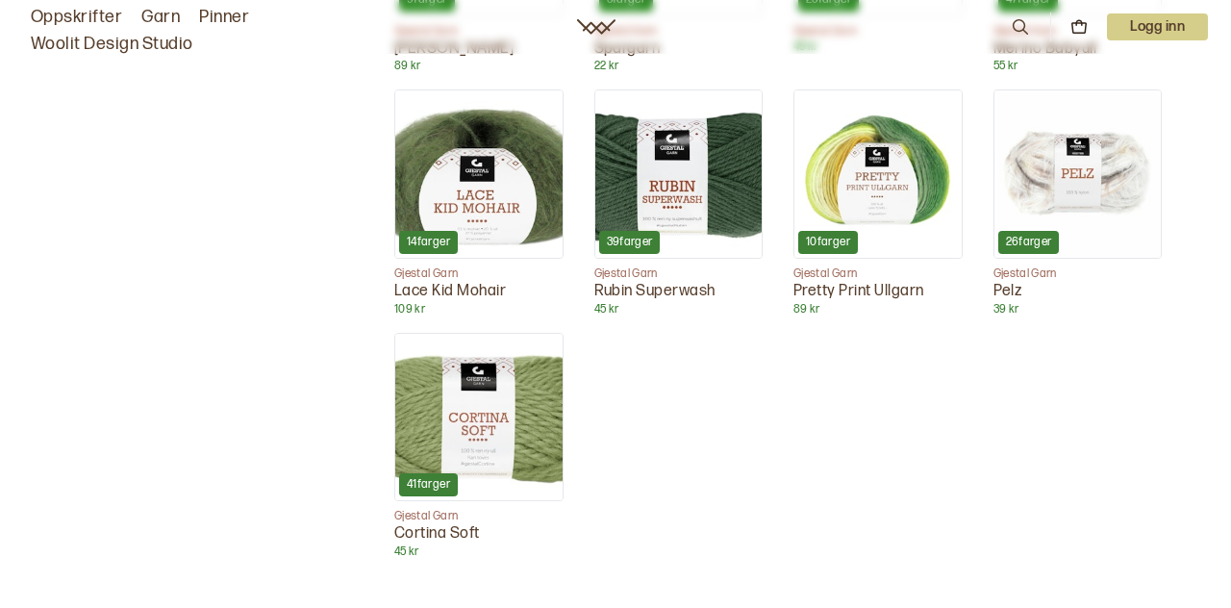
click at [908, 187] on img at bounding box center [877, 173] width 167 height 167
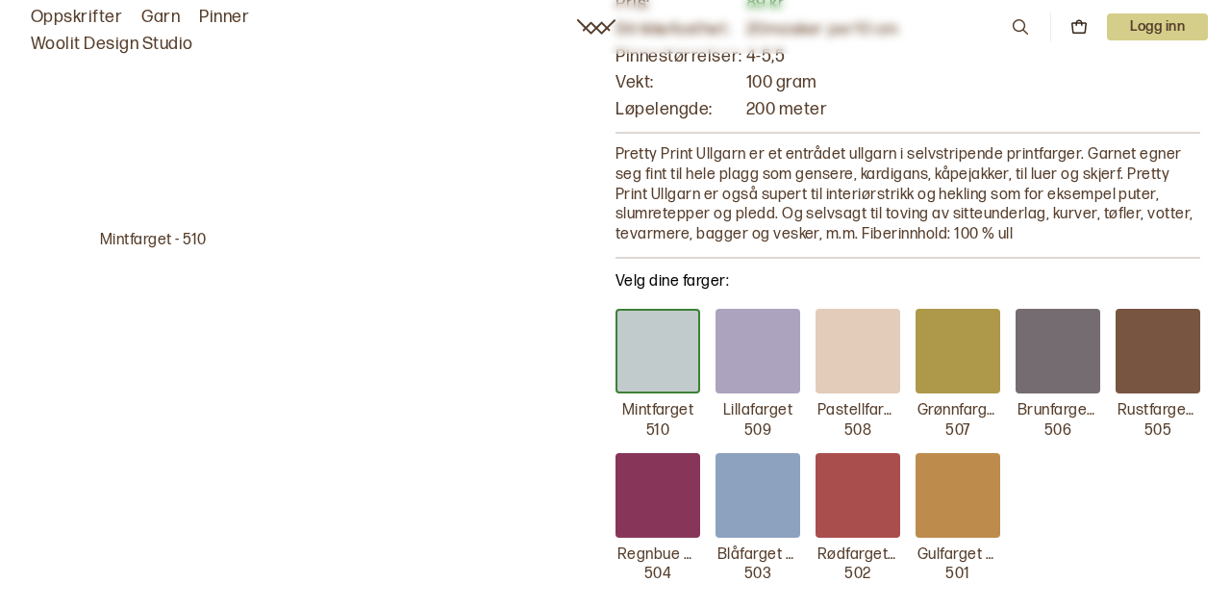
scroll to position [213, 0]
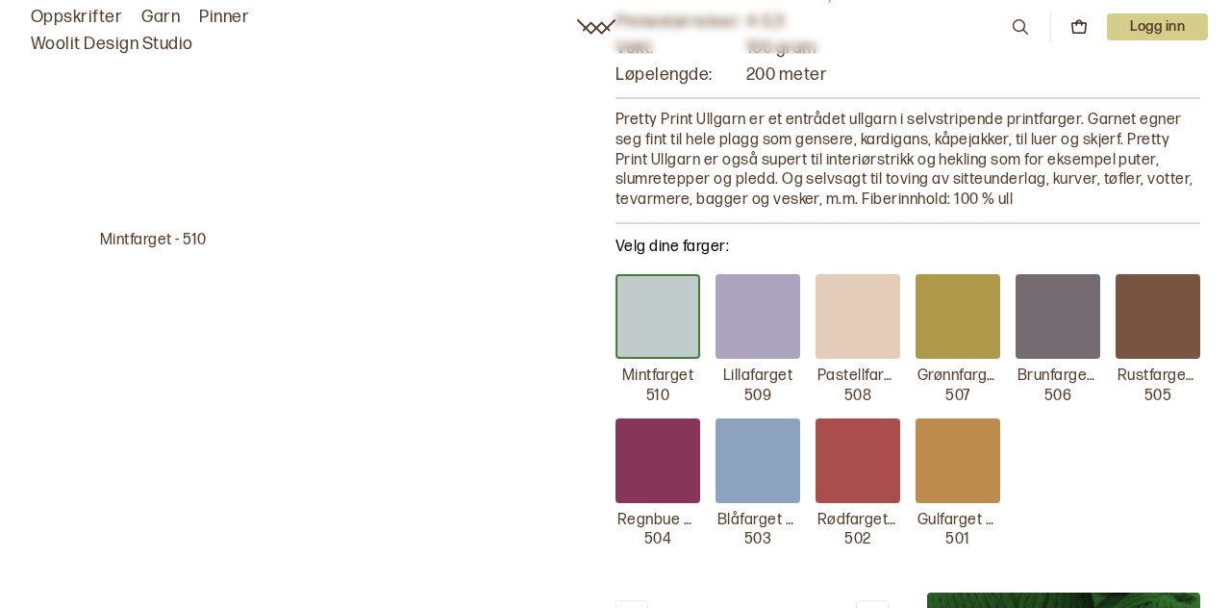
click at [1160, 317] on div at bounding box center [1157, 316] width 85 height 85
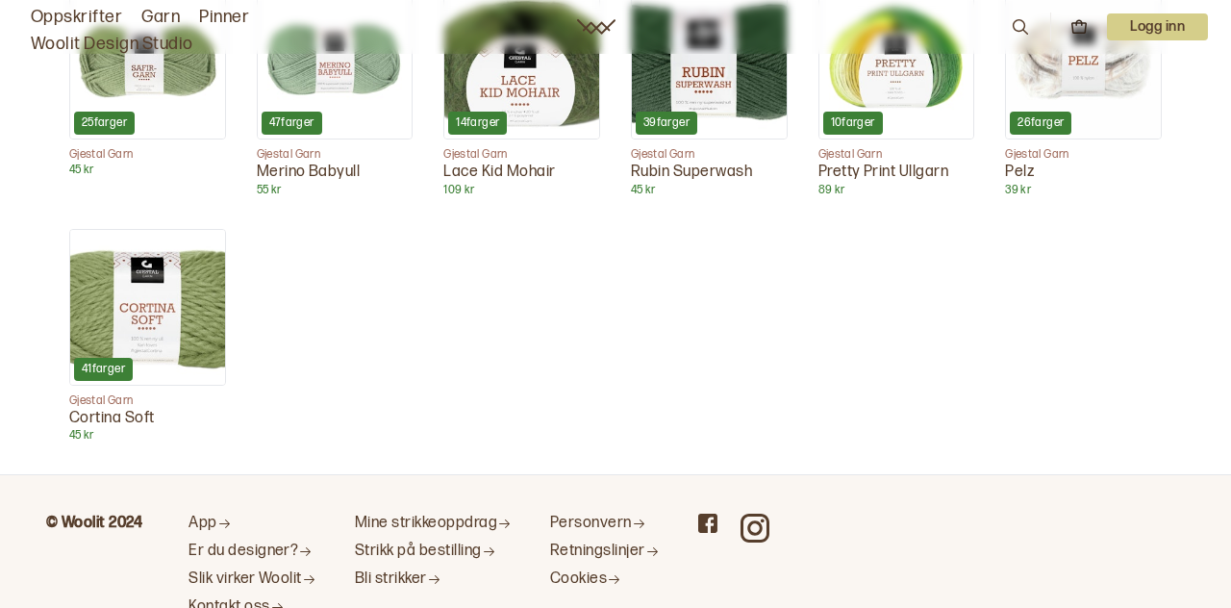
scroll to position [1786, 0]
